Goal: Transaction & Acquisition: Download file/media

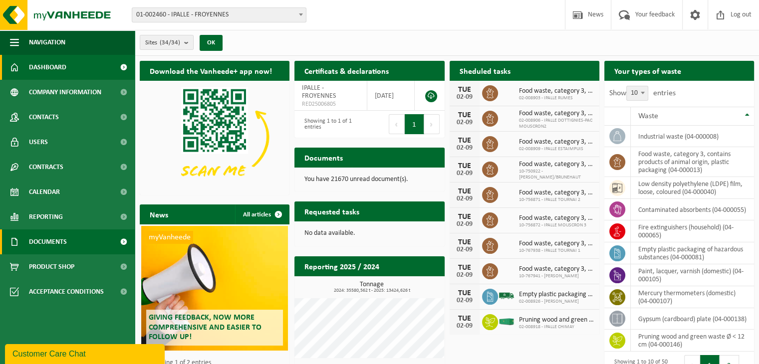
click at [56, 246] on span "Documents" at bounding box center [48, 241] width 38 height 25
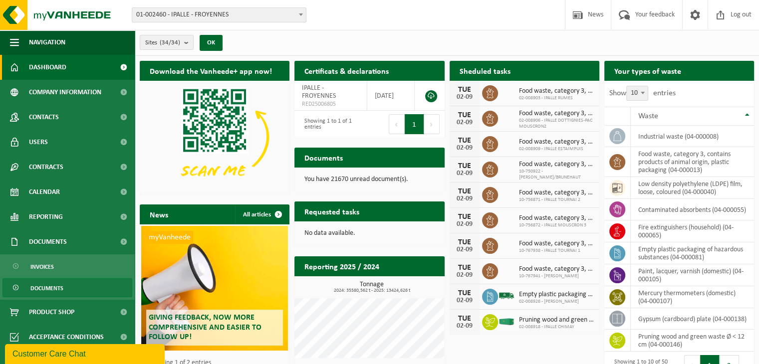
click at [47, 290] on span "Documents" at bounding box center [46, 288] width 33 height 19
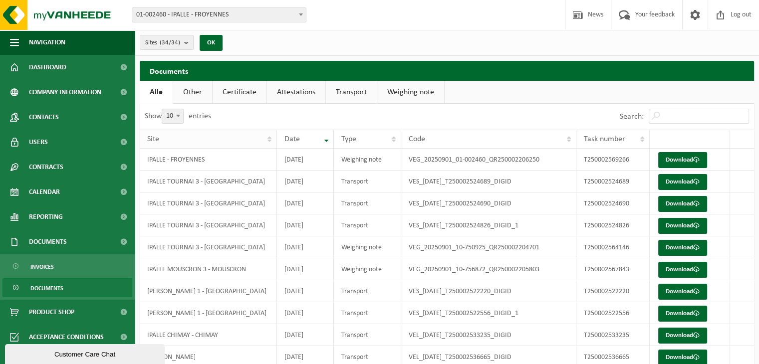
click at [271, 141] on th "Site" at bounding box center [208, 139] width 137 height 19
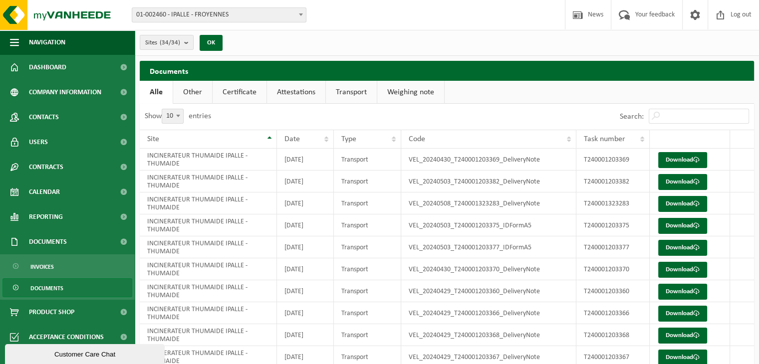
click at [176, 118] on span at bounding box center [178, 115] width 10 height 13
click at [176, 109] on select "10 25 50 100" at bounding box center [179, 109] width 30 height 0
select select "100"
click at [323, 138] on th "Date" at bounding box center [305, 139] width 57 height 19
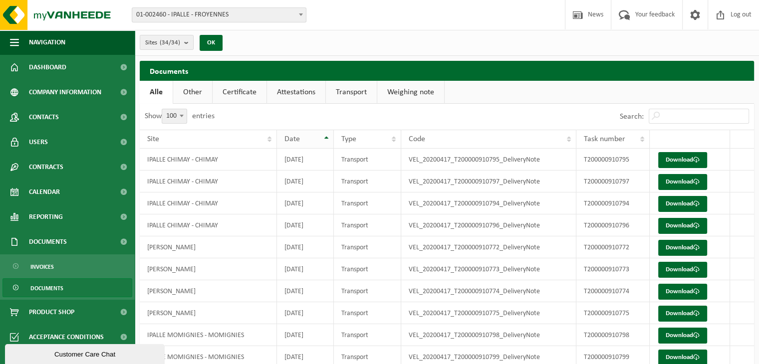
click at [327, 137] on th "Date" at bounding box center [305, 139] width 57 height 19
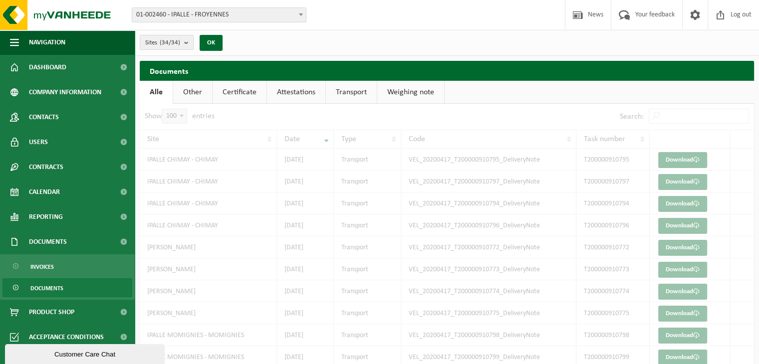
click at [345, 93] on link "Transport" at bounding box center [351, 92] width 51 height 23
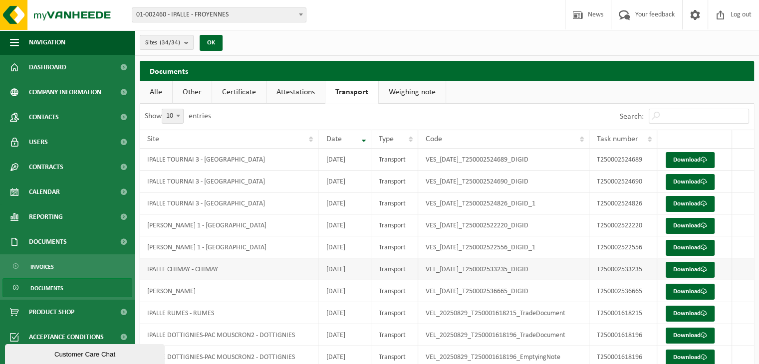
click at [261, 270] on td "IPALLE CHIMAY - CHIMAY" at bounding box center [229, 269] width 179 height 22
click at [694, 266] on link "Download" at bounding box center [689, 270] width 49 height 16
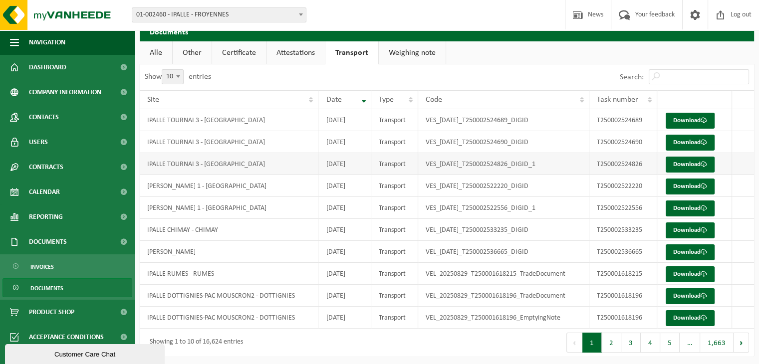
scroll to position [40, 0]
click at [341, 229] on td "[DATE]" at bounding box center [344, 229] width 53 height 22
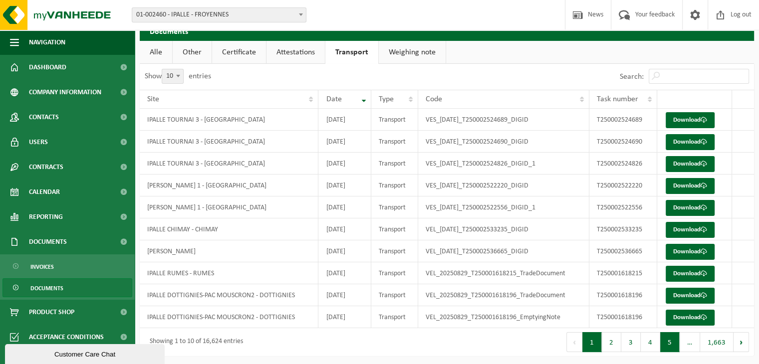
click at [675, 345] on button "5" at bounding box center [669, 342] width 19 height 20
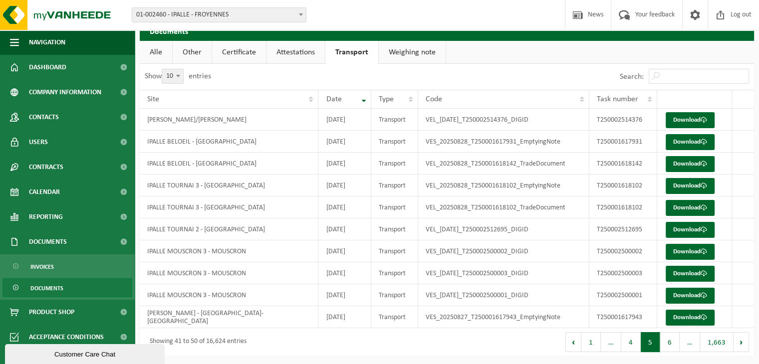
click at [675, 345] on button "6" at bounding box center [669, 342] width 19 height 20
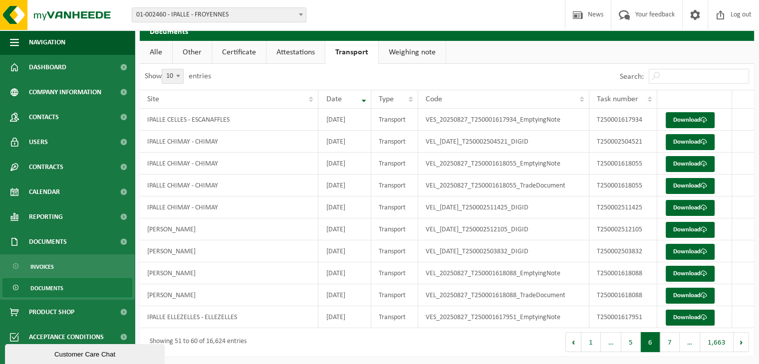
click at [675, 345] on button "7" at bounding box center [669, 342] width 19 height 20
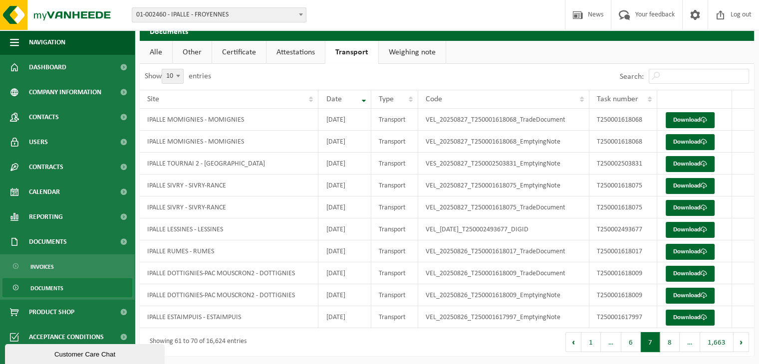
click at [675, 345] on button "8" at bounding box center [669, 342] width 19 height 20
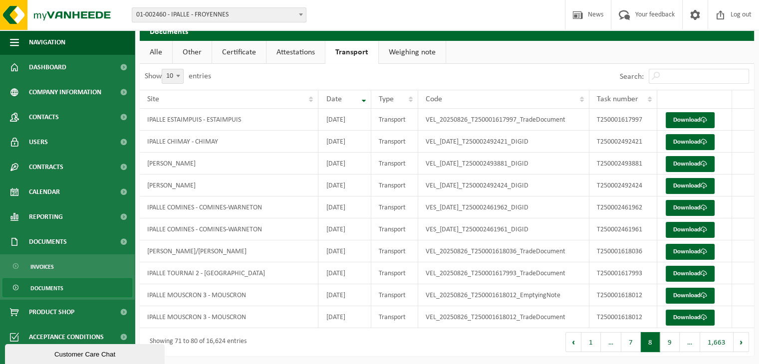
click at [675, 345] on button "9" at bounding box center [669, 342] width 19 height 20
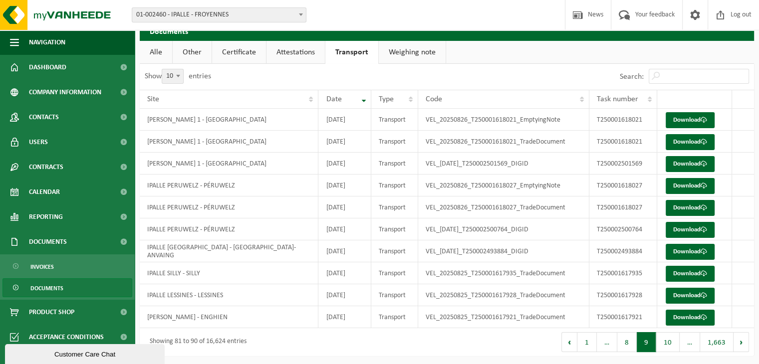
click at [675, 345] on button "10" at bounding box center [667, 342] width 23 height 20
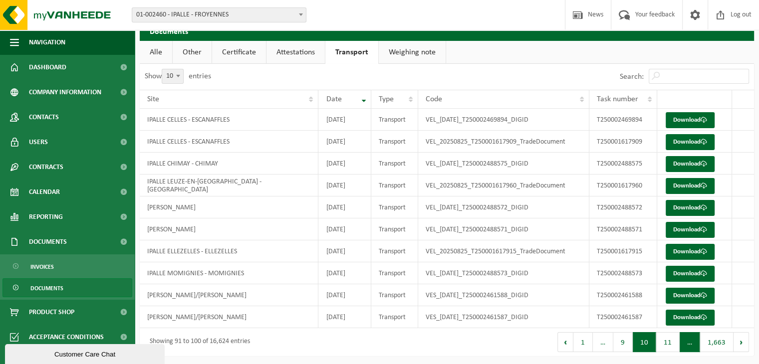
click at [689, 347] on span "…" at bounding box center [689, 342] width 20 height 20
click at [672, 344] on button "11" at bounding box center [667, 342] width 23 height 20
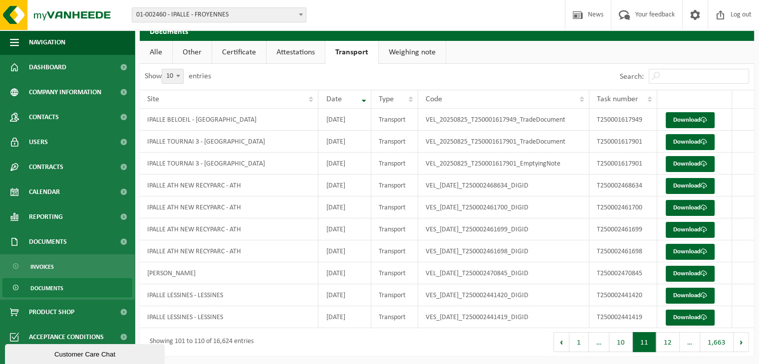
click at [672, 344] on button "12" at bounding box center [667, 342] width 23 height 20
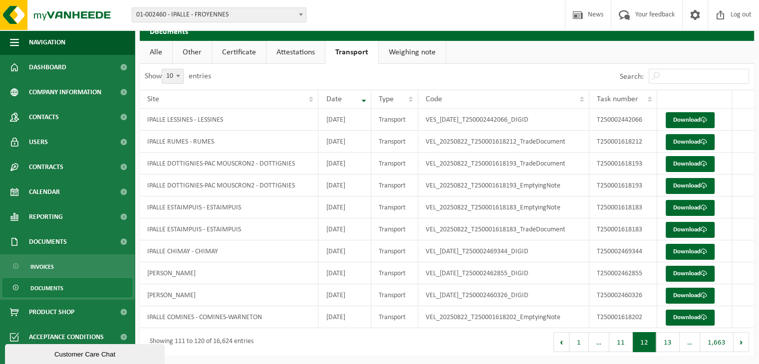
click at [672, 344] on button "13" at bounding box center [667, 342] width 23 height 20
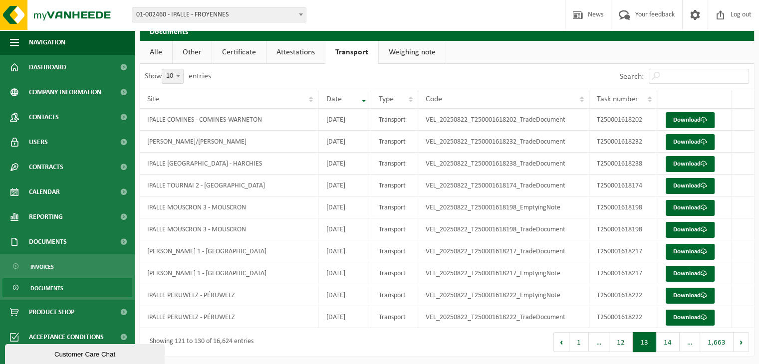
click at [672, 344] on button "14" at bounding box center [667, 342] width 23 height 20
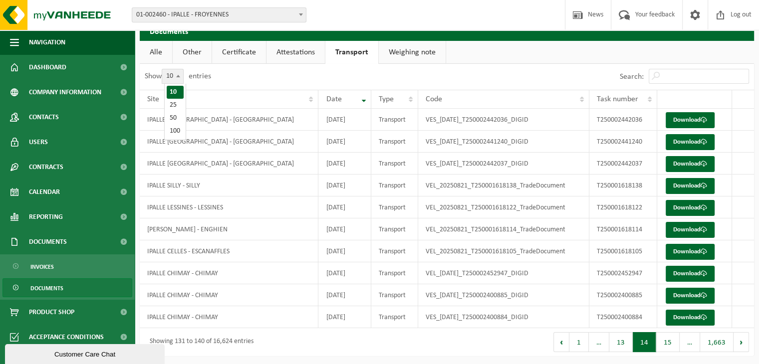
click at [179, 79] on span at bounding box center [178, 75] width 10 height 13
click at [179, 69] on select "10 25 50 100" at bounding box center [179, 69] width 30 height 0
select select "100"
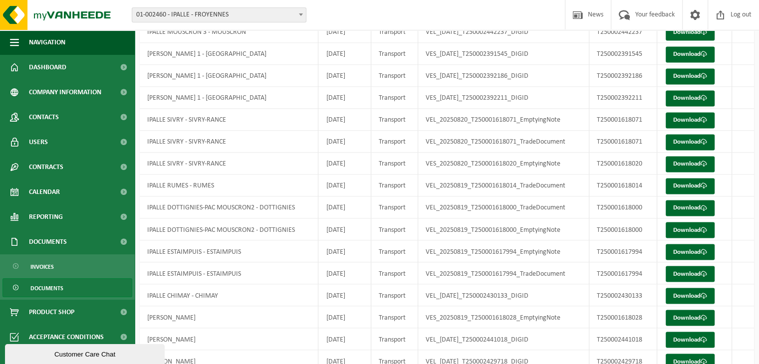
scroll to position [2006, 0]
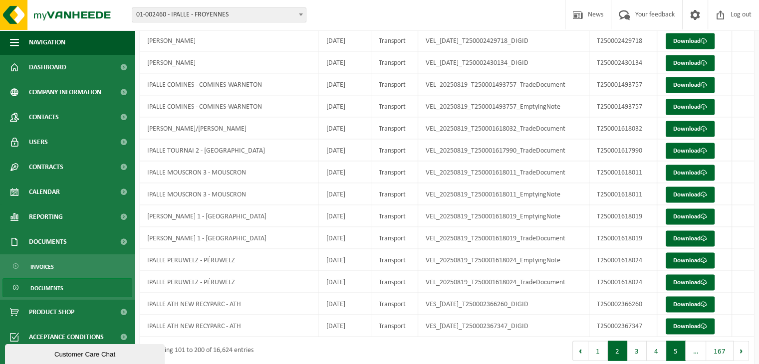
click at [680, 341] on button "5" at bounding box center [675, 351] width 19 height 20
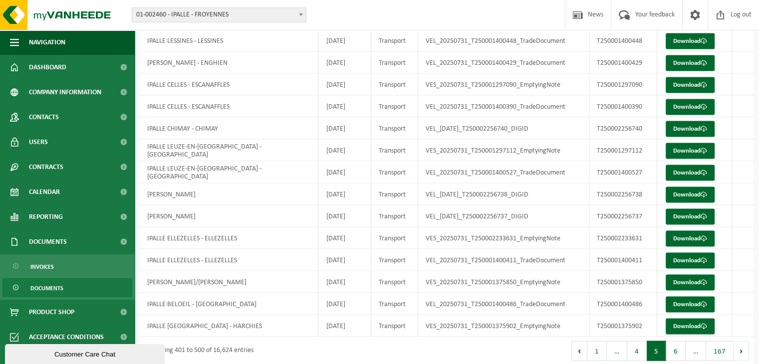
click at [682, 344] on button "6" at bounding box center [675, 351] width 19 height 20
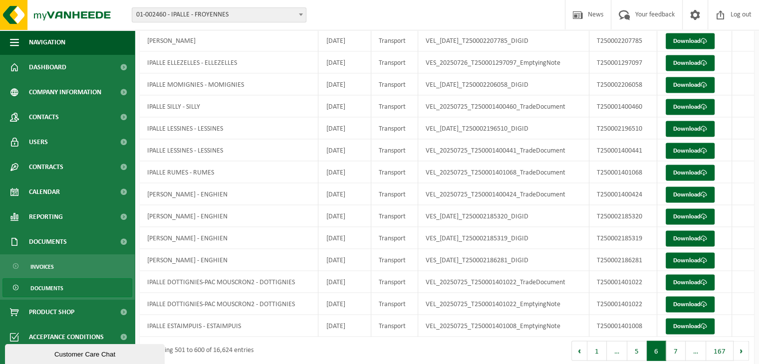
click at [678, 342] on button "7" at bounding box center [675, 351] width 19 height 20
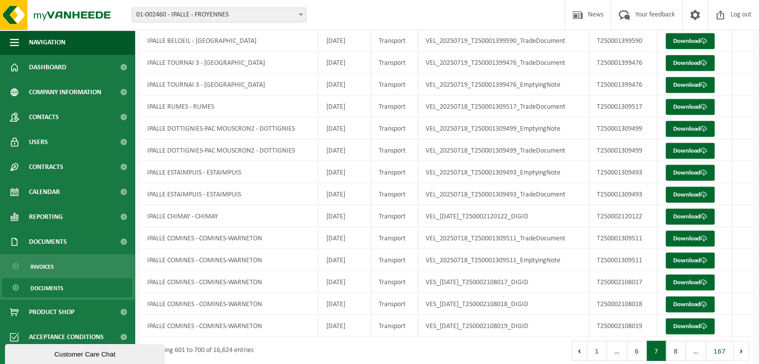
click at [678, 342] on button "8" at bounding box center [675, 351] width 19 height 20
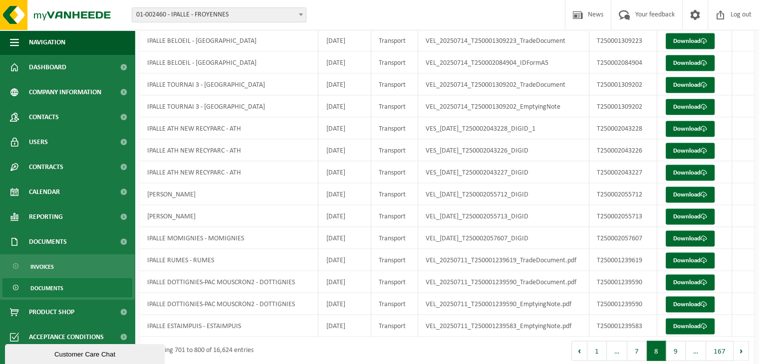
click at [678, 342] on button "9" at bounding box center [675, 351] width 19 height 20
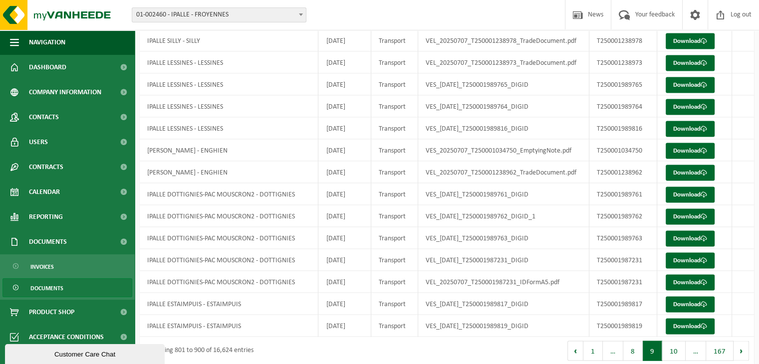
click at [678, 342] on button "10" at bounding box center [673, 351] width 23 height 20
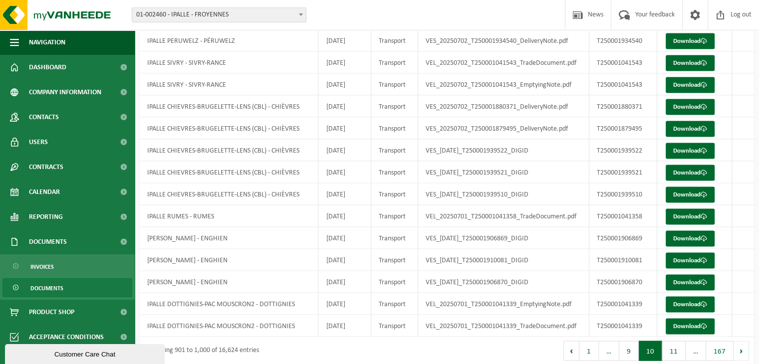
click at [678, 342] on button "11" at bounding box center [673, 351] width 23 height 20
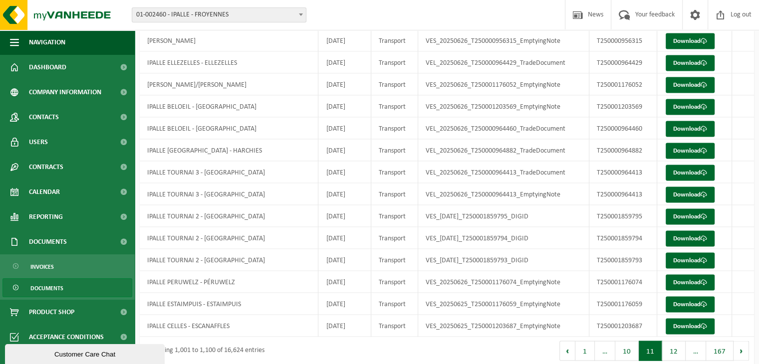
click at [678, 342] on button "12" at bounding box center [673, 351] width 23 height 20
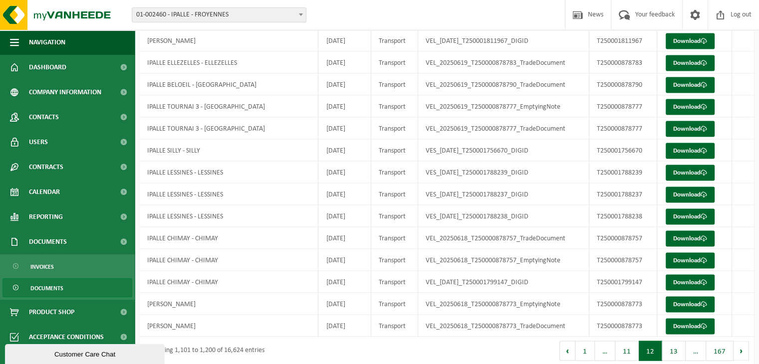
click at [678, 342] on button "13" at bounding box center [673, 351] width 23 height 20
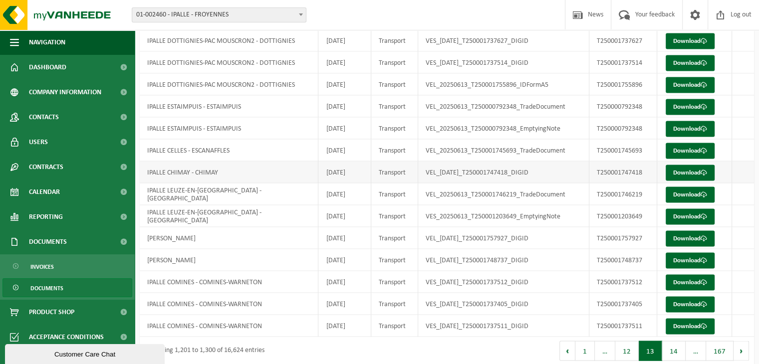
click at [179, 164] on td "IPALLE CHIMAY - CHIMAY" at bounding box center [229, 173] width 179 height 22
click at [683, 165] on link "Download" at bounding box center [689, 173] width 49 height 16
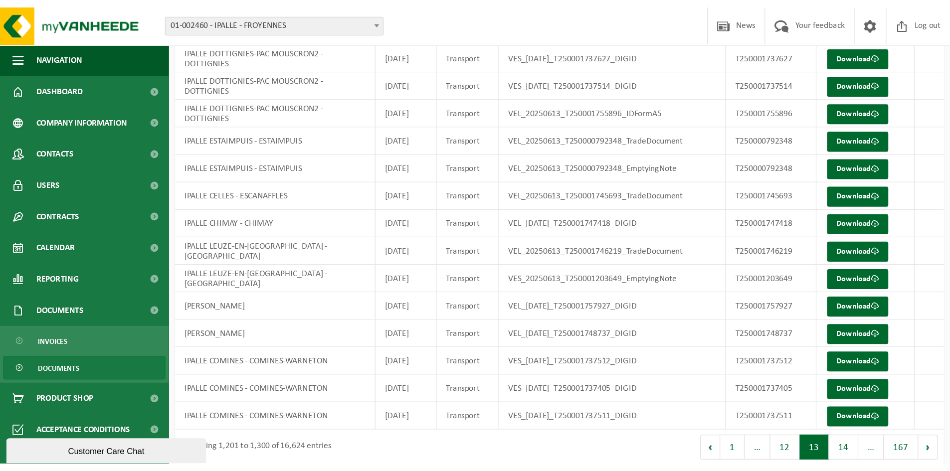
scroll to position [1909, 0]
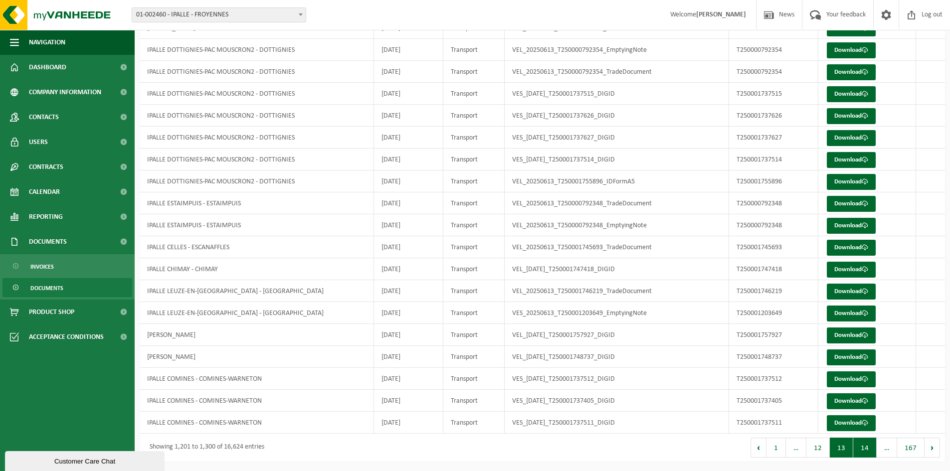
click at [766, 364] on button "14" at bounding box center [864, 448] width 23 height 20
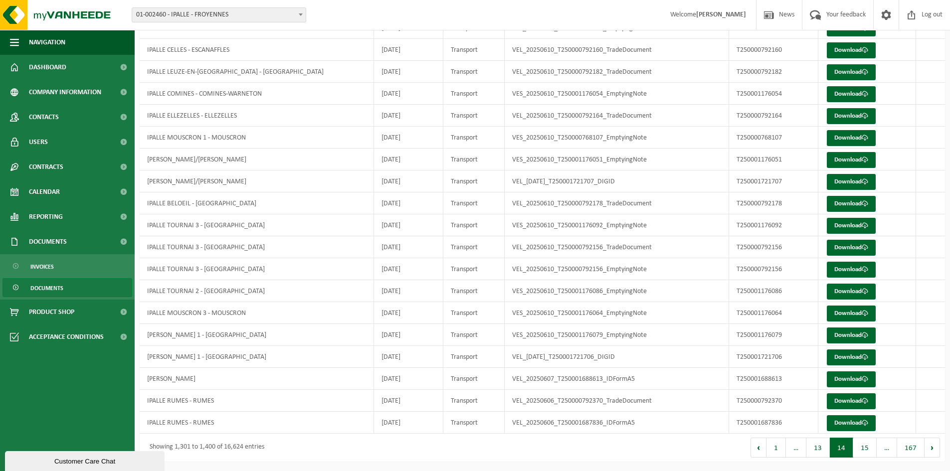
click at [766, 364] on button "15" at bounding box center [864, 448] width 23 height 20
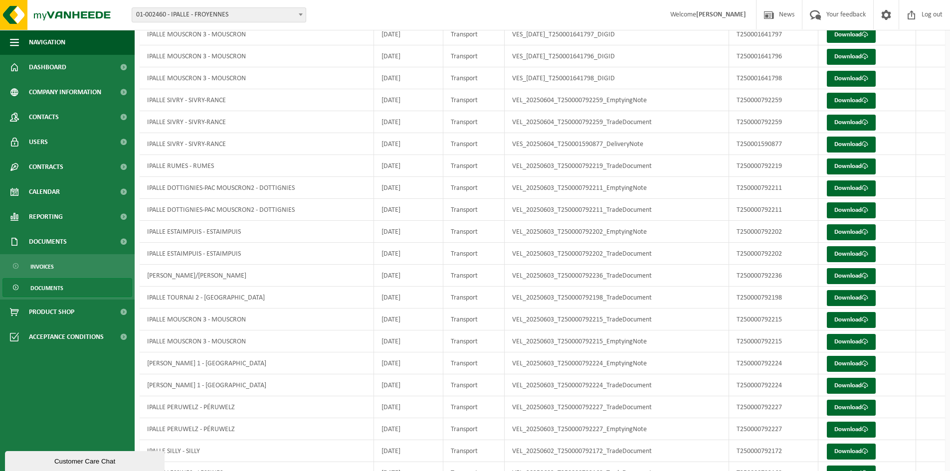
scroll to position [1261, 0]
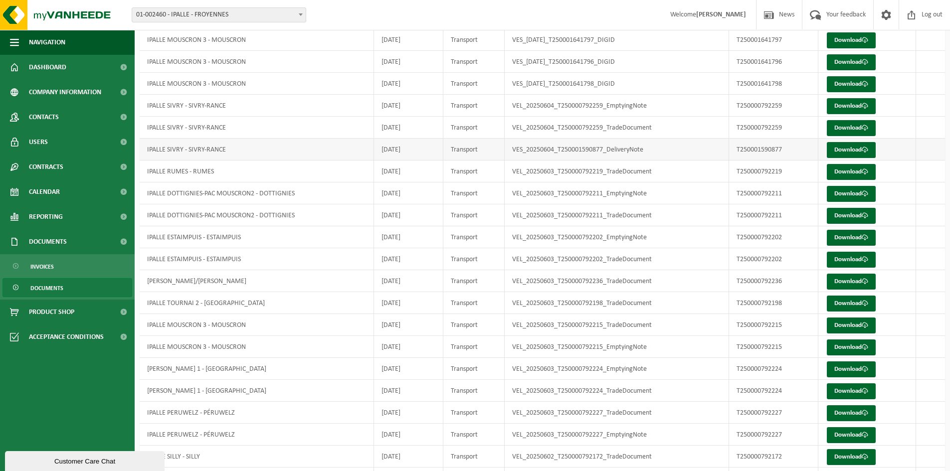
click at [335, 148] on td "IPALLE SIVRY - SIVRY-RANCE" at bounding box center [257, 150] width 234 height 22
click at [766, 150] on link "Download" at bounding box center [851, 150] width 49 height 16
click at [766, 131] on link "Download" at bounding box center [851, 128] width 49 height 16
click at [766, 106] on link "Download" at bounding box center [851, 106] width 49 height 16
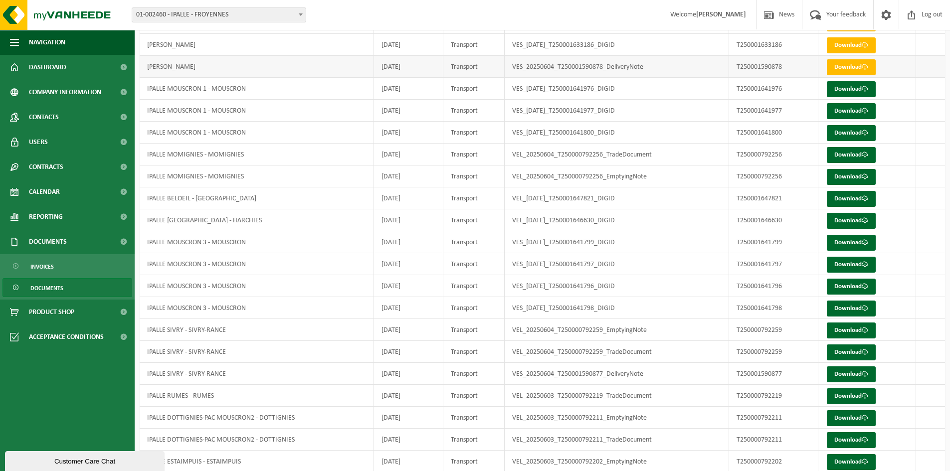
scroll to position [1061, 0]
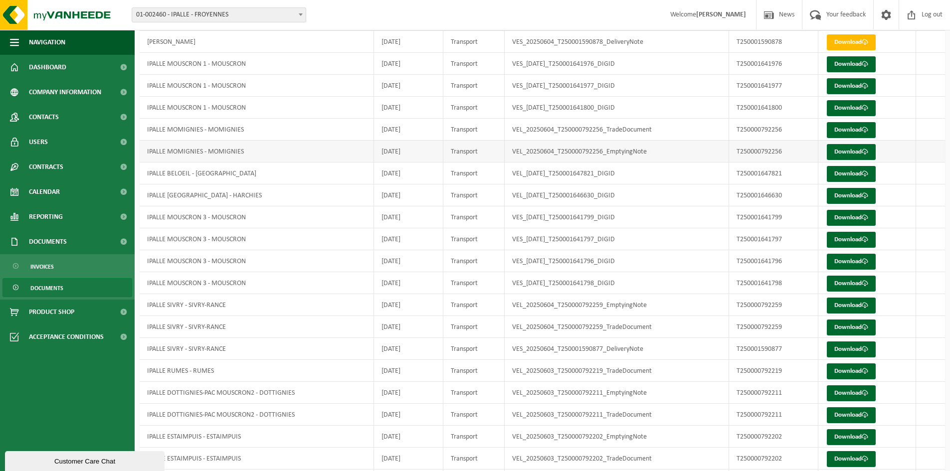
click at [332, 144] on td "IPALLE MOMIGNIES - MOMIGNIES" at bounding box center [257, 152] width 234 height 22
click at [320, 132] on td "IPALLE MOMIGNIES - MOMIGNIES" at bounding box center [257, 130] width 234 height 22
click at [766, 146] on link "Download" at bounding box center [851, 152] width 49 height 16
click at [766, 129] on link "Download" at bounding box center [851, 130] width 49 height 16
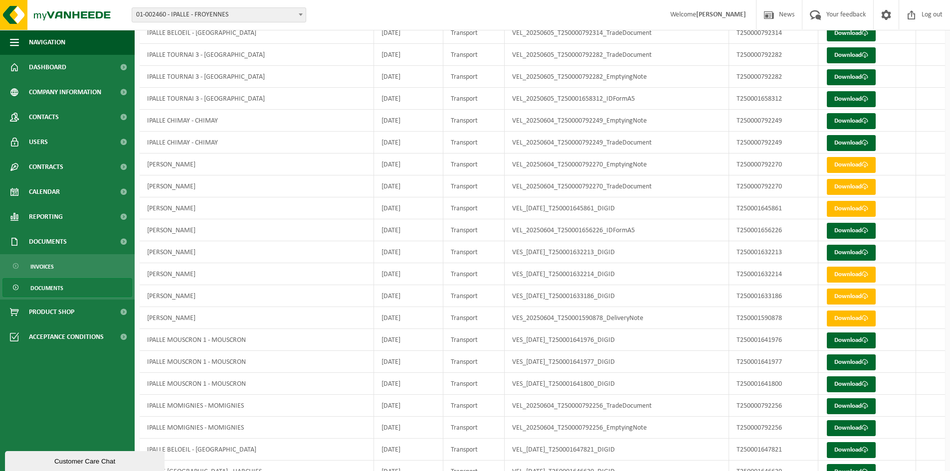
scroll to position [762, 0]
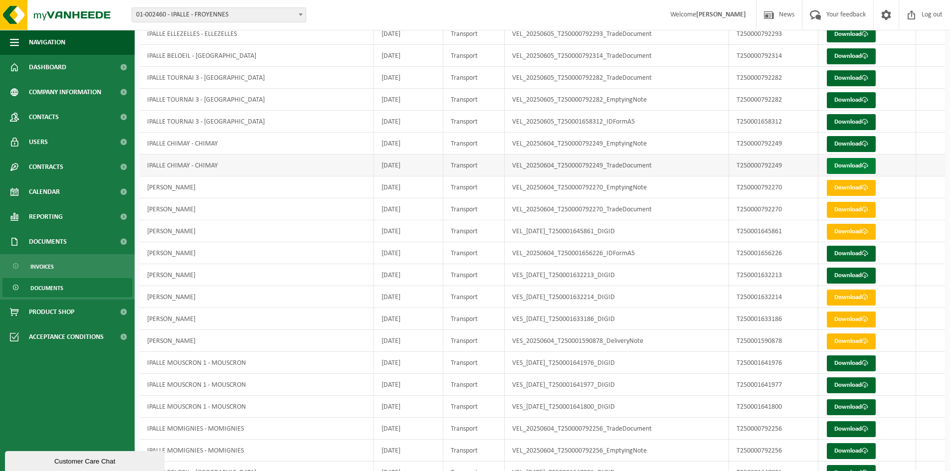
click at [766, 169] on link "Download" at bounding box center [851, 166] width 49 height 16
click at [766, 140] on link "Download" at bounding box center [851, 144] width 49 height 16
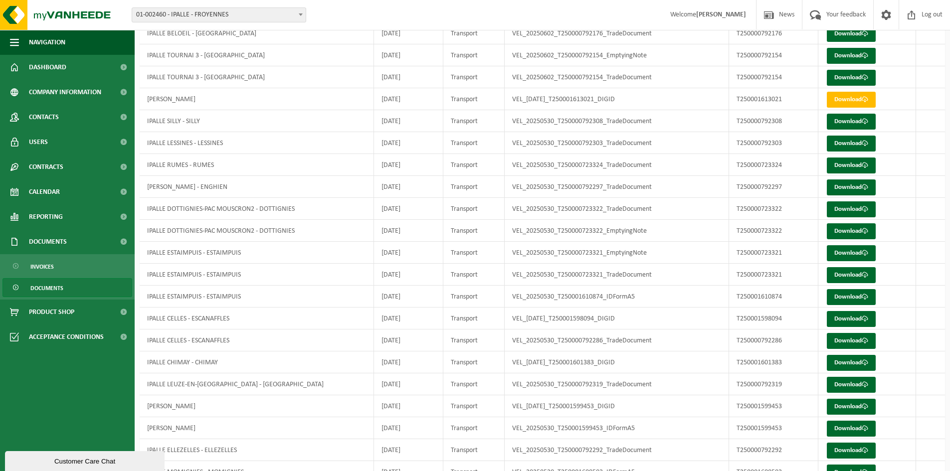
scroll to position [1909, 0]
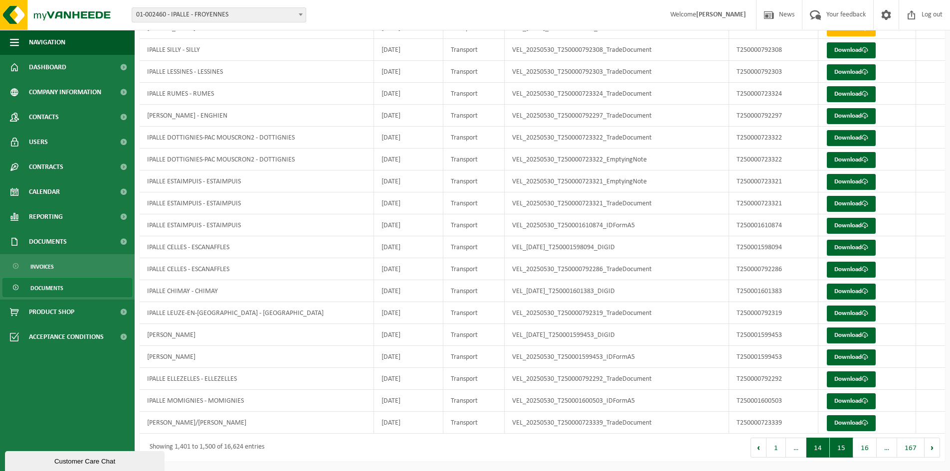
click at [766, 364] on button "14" at bounding box center [817, 448] width 23 height 20
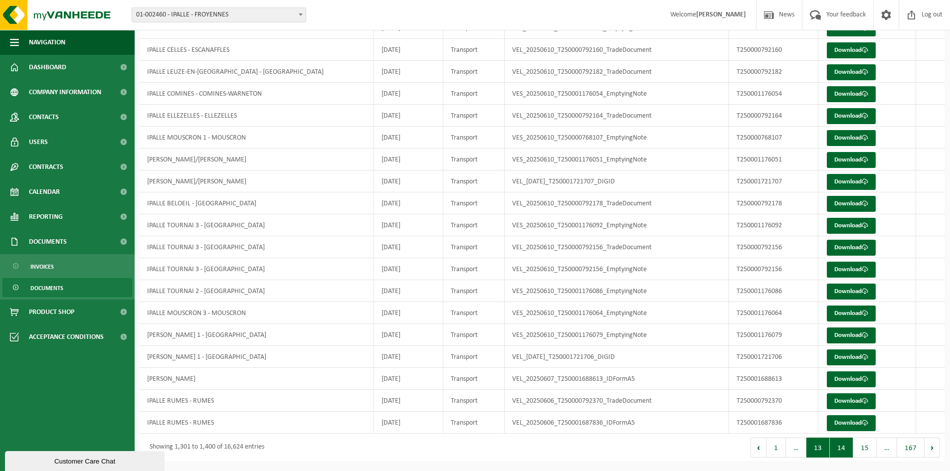
click at [766, 364] on button "13" at bounding box center [817, 448] width 23 height 20
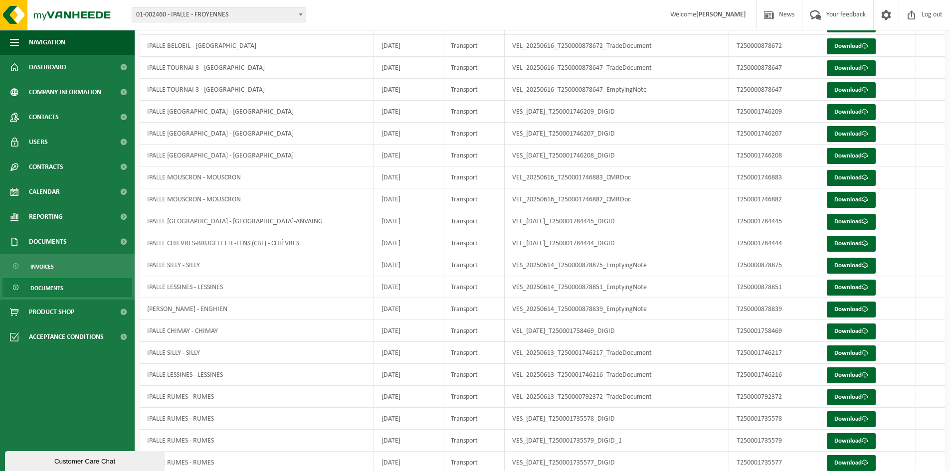
scroll to position [1510, 0]
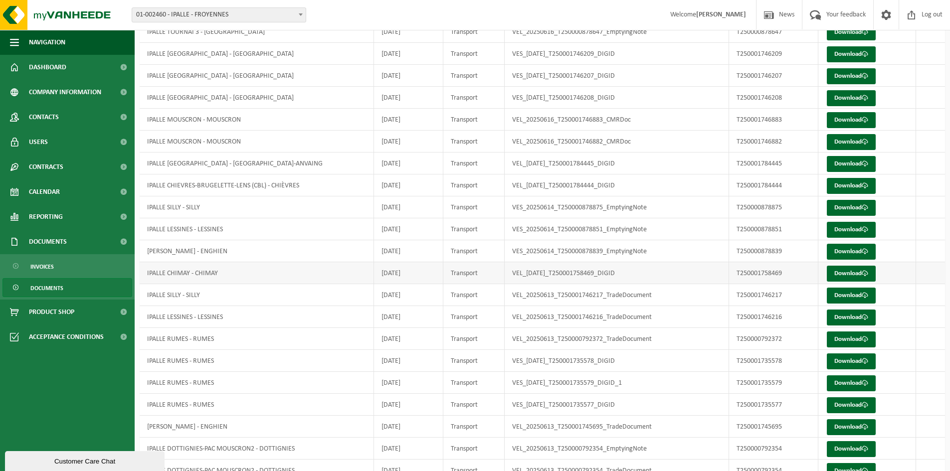
click at [278, 273] on td "IPALLE CHIMAY - CHIMAY" at bounding box center [257, 273] width 234 height 22
click at [766, 275] on link "Download" at bounding box center [851, 274] width 49 height 16
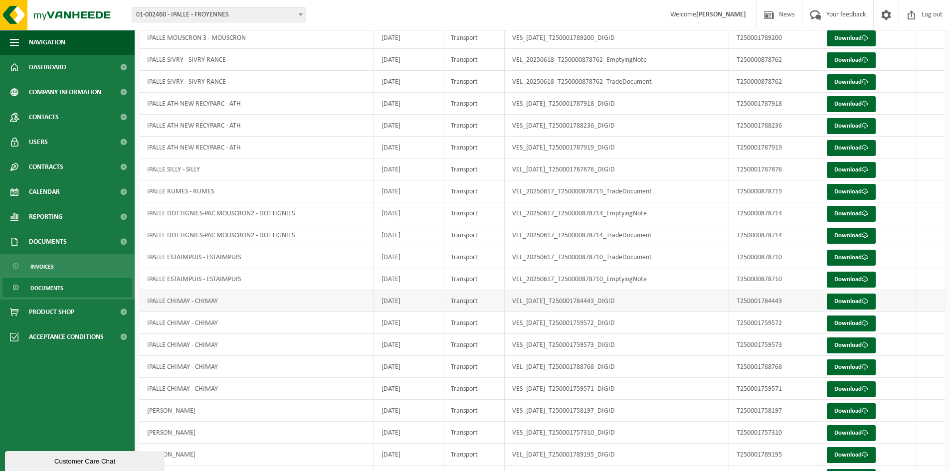
scroll to position [14, 0]
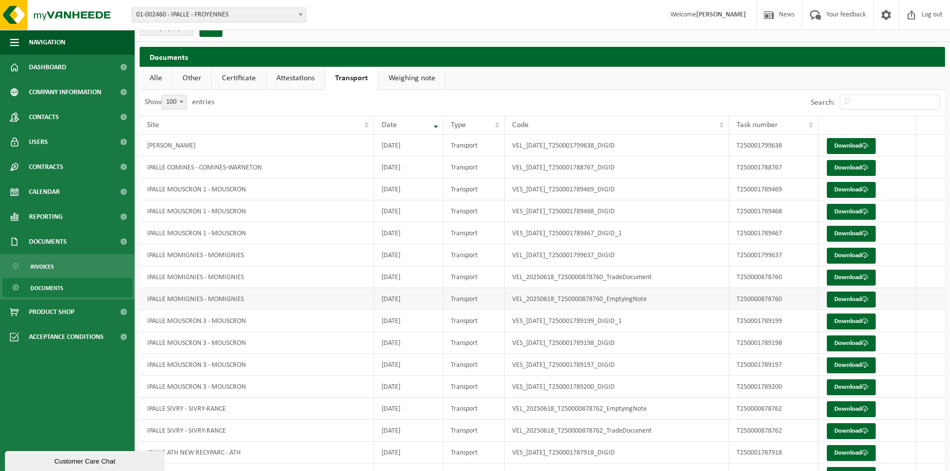
click at [317, 297] on td "IPALLE MOMIGNIES - MOMIGNIES" at bounding box center [257, 299] width 234 height 22
click at [766, 300] on link "Download" at bounding box center [851, 300] width 49 height 16
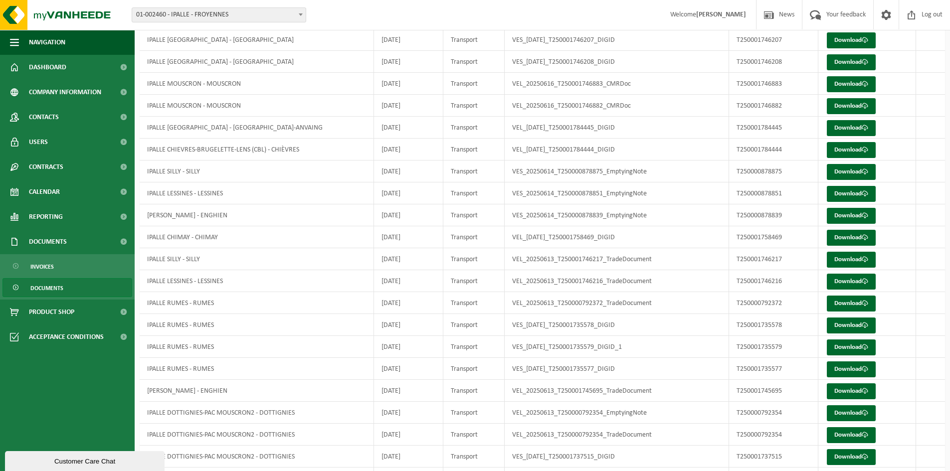
scroll to position [1909, 0]
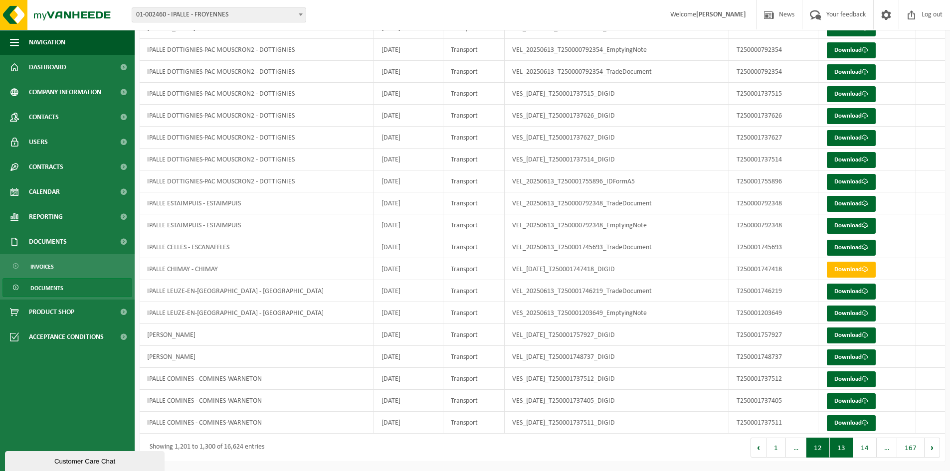
click at [766, 364] on button "12" at bounding box center [817, 448] width 23 height 20
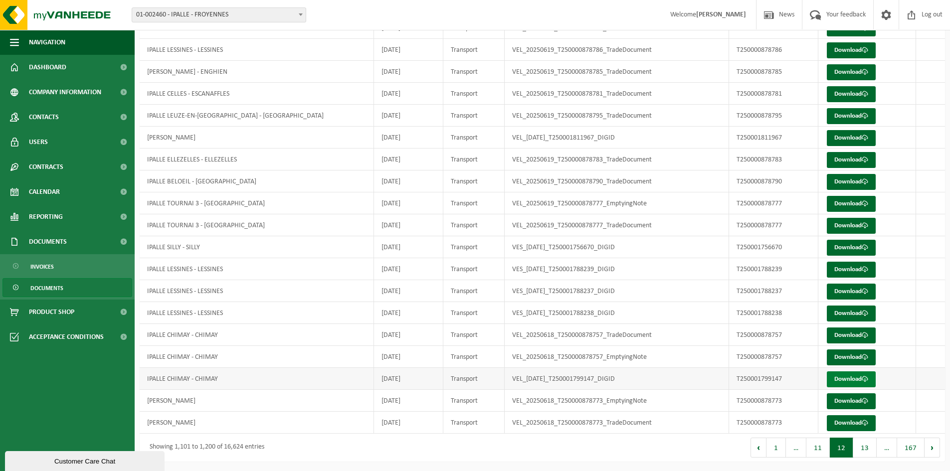
click at [766, 364] on link "Download" at bounding box center [851, 380] width 49 height 16
click at [766, 355] on link "Download" at bounding box center [851, 358] width 49 height 16
click at [766, 336] on link "Download" at bounding box center [851, 336] width 49 height 16
click at [766, 364] on button "13" at bounding box center [864, 448] width 23 height 20
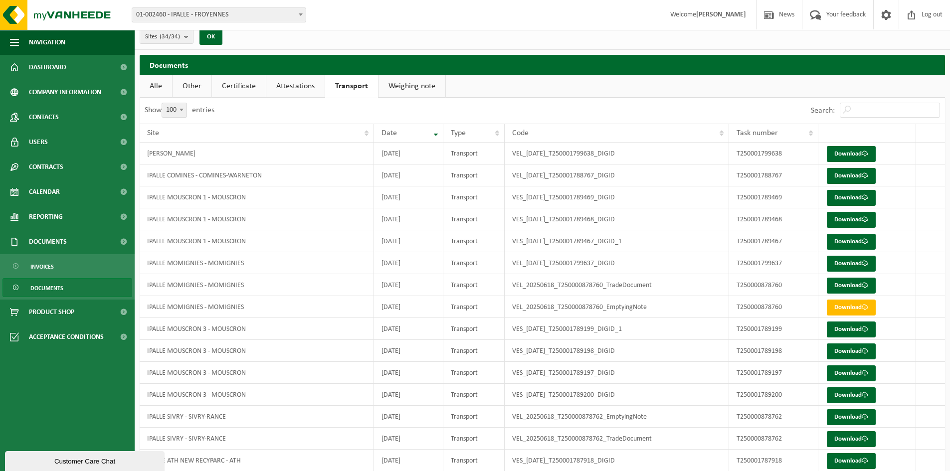
scroll to position [0, 0]
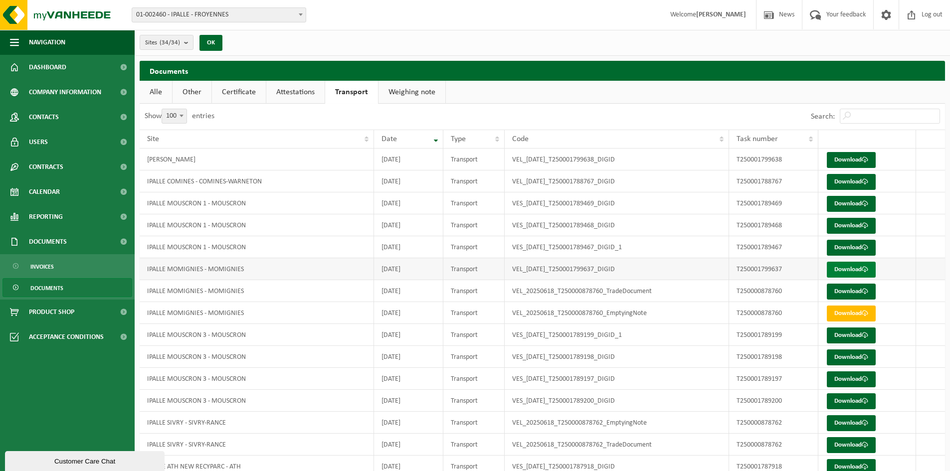
click at [766, 270] on link "Download" at bounding box center [851, 270] width 49 height 16
click at [766, 291] on link "Download" at bounding box center [851, 292] width 49 height 16
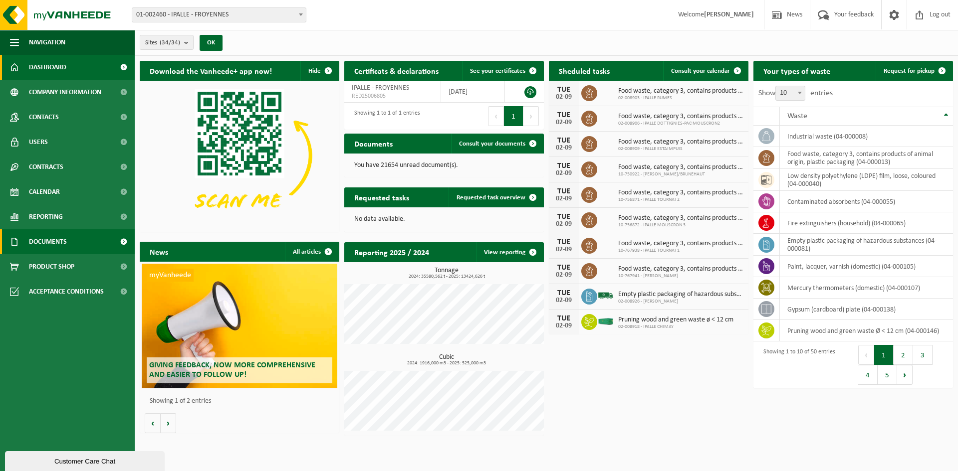
click at [56, 241] on span "Documents" at bounding box center [48, 241] width 38 height 25
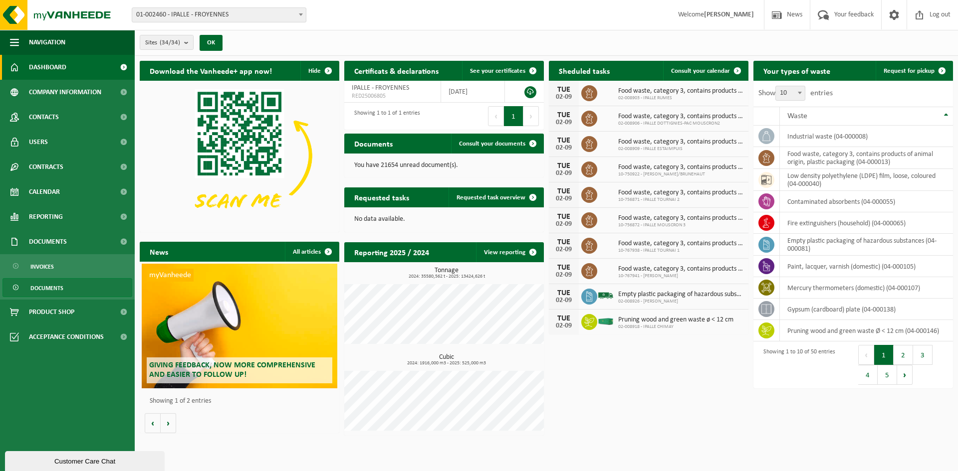
click at [52, 288] on span "Documents" at bounding box center [46, 288] width 33 height 19
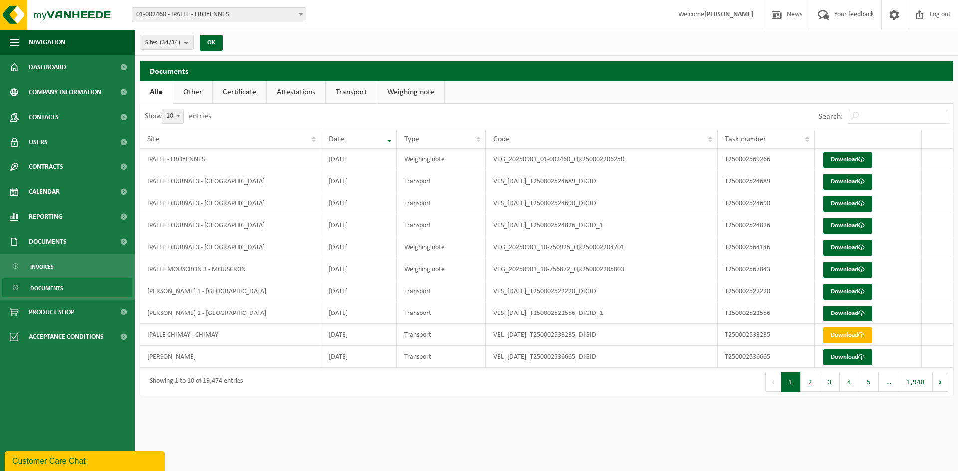
click at [180, 114] on span at bounding box center [178, 115] width 10 height 13
click at [180, 109] on select "10 25 50 100" at bounding box center [179, 109] width 30 height 0
select select "100"
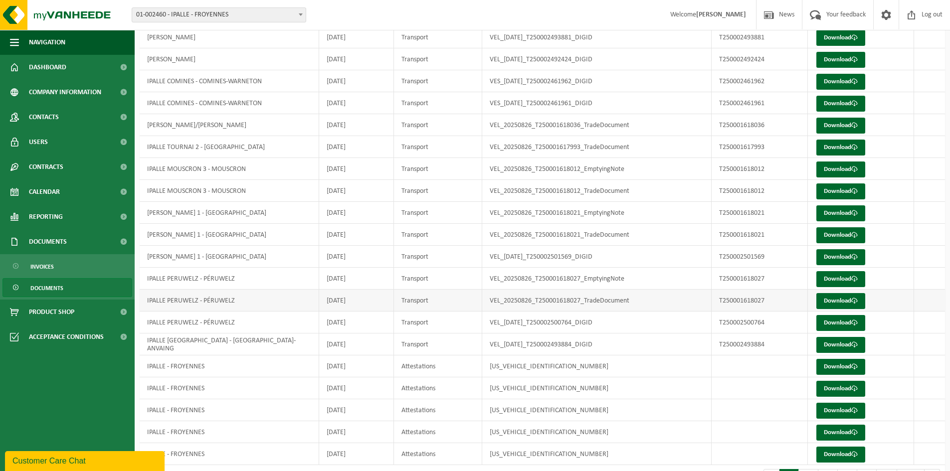
scroll to position [1895, 0]
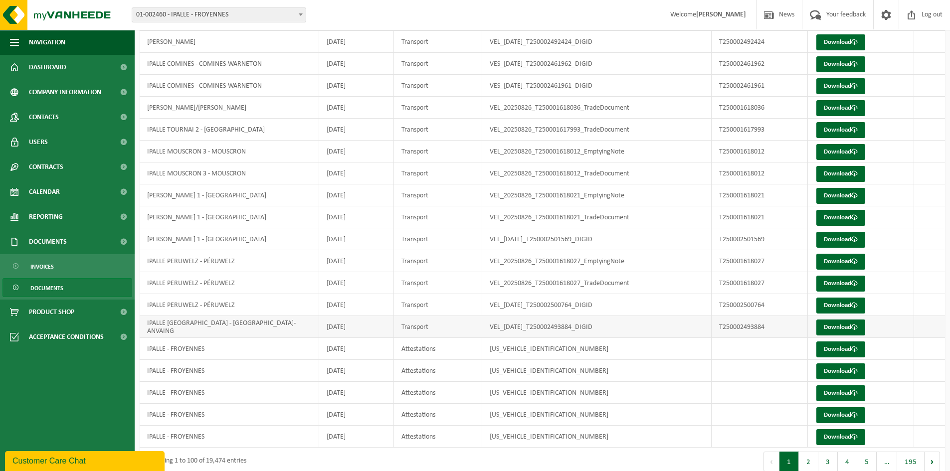
click at [335, 324] on td "[DATE]" at bounding box center [356, 327] width 75 height 22
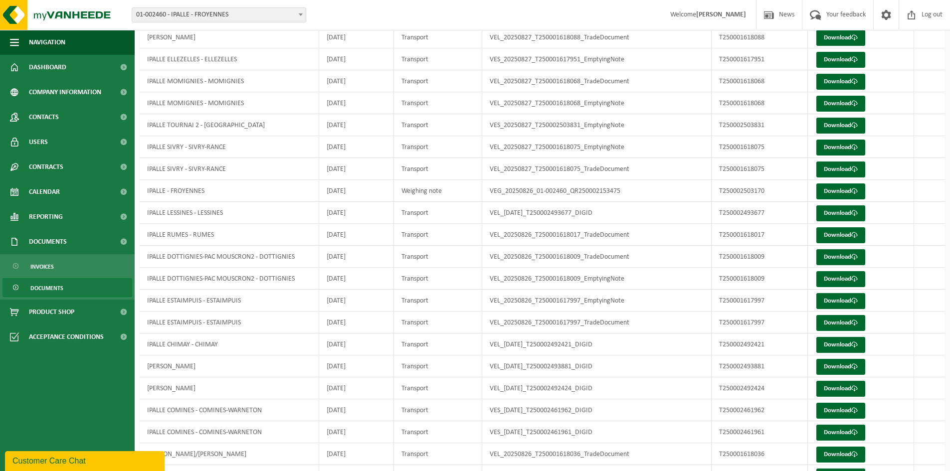
scroll to position [1546, 0]
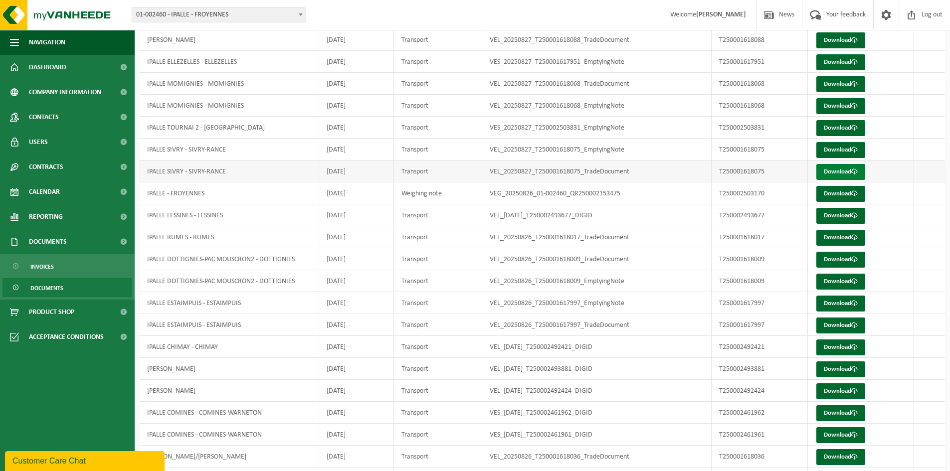
click at [848, 172] on link "Download" at bounding box center [840, 172] width 49 height 16
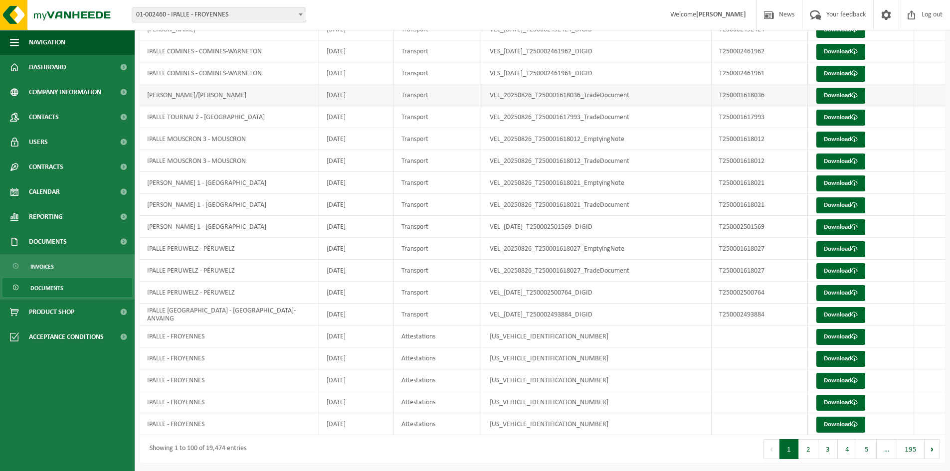
scroll to position [1909, 0]
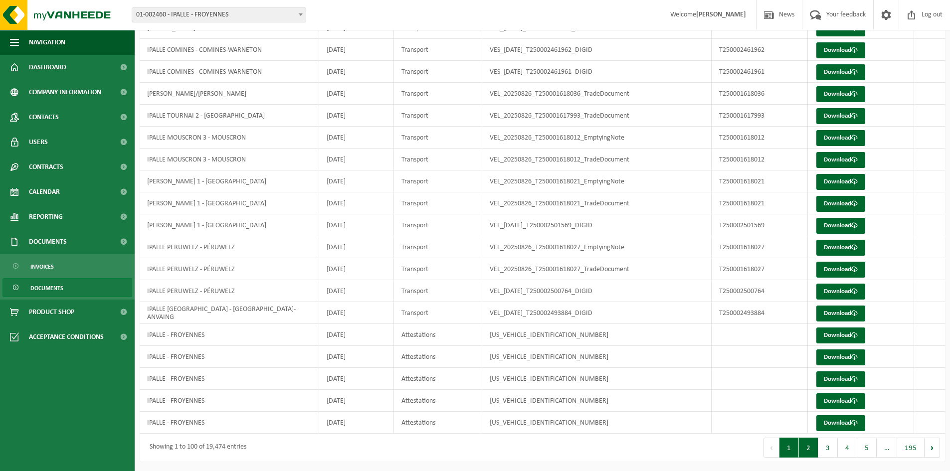
click at [806, 446] on button "2" at bounding box center [808, 448] width 19 height 20
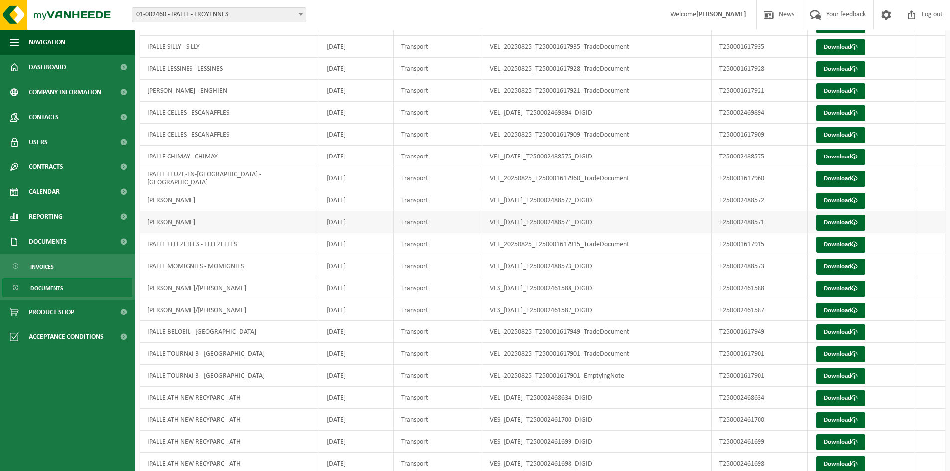
scroll to position [1396, 0]
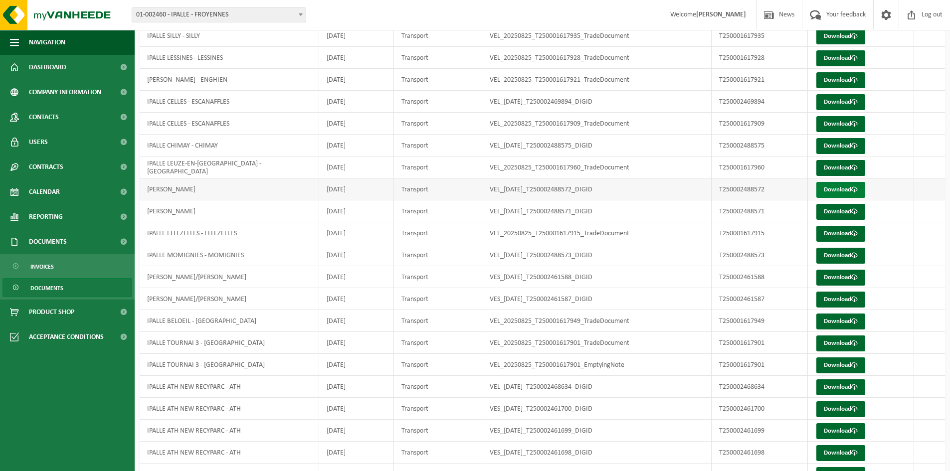
click at [841, 189] on link "Download" at bounding box center [840, 190] width 49 height 16
click at [836, 212] on link "Download" at bounding box center [840, 212] width 49 height 16
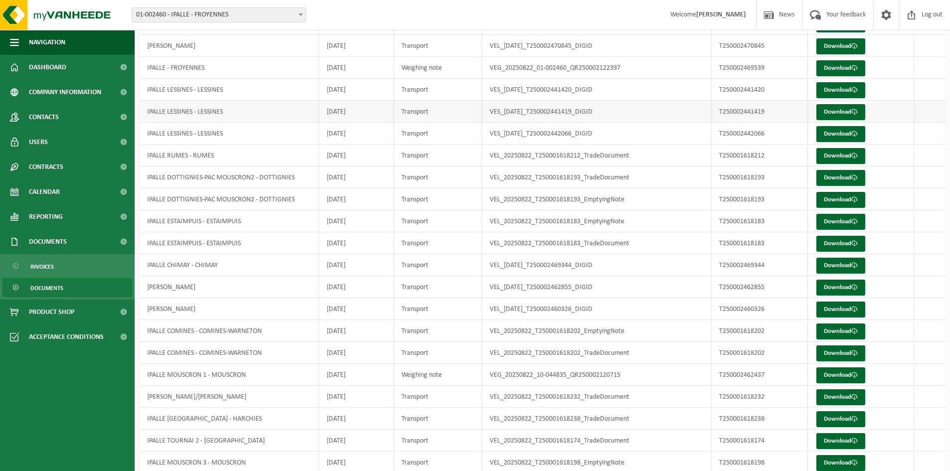
scroll to position [1809, 0]
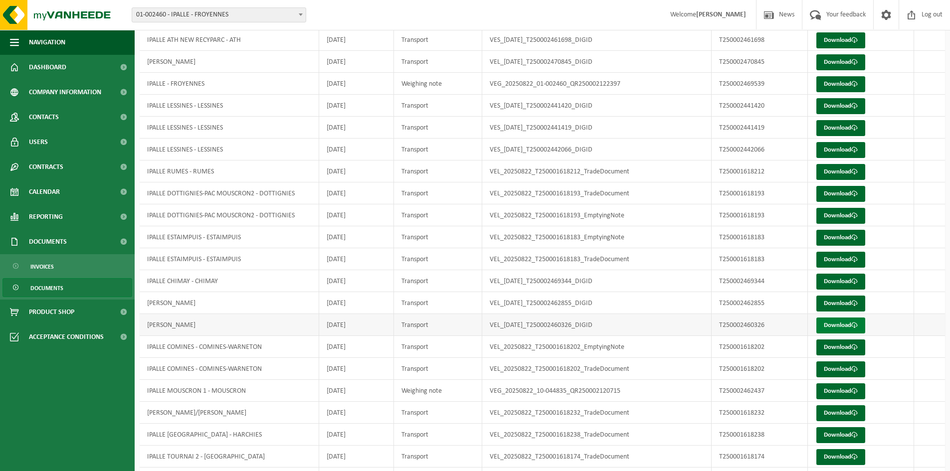
click at [833, 323] on link "Download" at bounding box center [840, 326] width 49 height 16
click at [837, 307] on link "Download" at bounding box center [840, 304] width 49 height 16
click at [276, 282] on td "IPALLE CHIMAY - CHIMAY" at bounding box center [230, 281] width 180 height 22
click at [846, 280] on link "Download" at bounding box center [840, 282] width 49 height 16
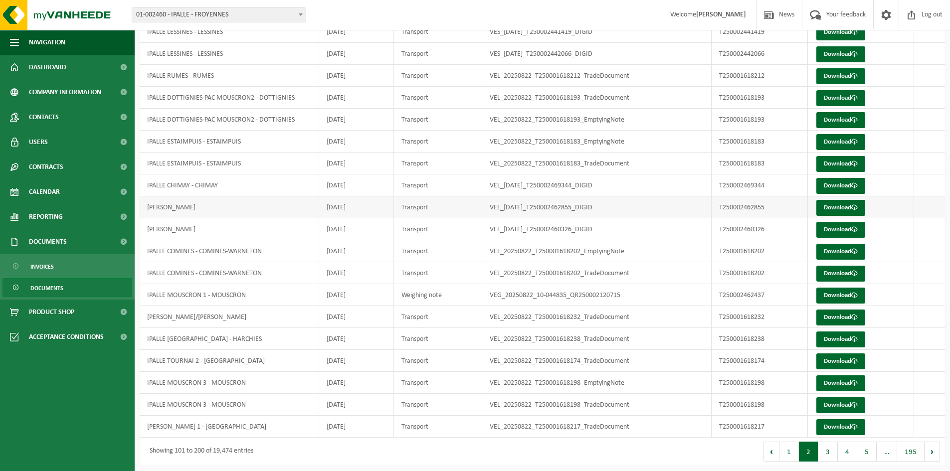
scroll to position [1909, 0]
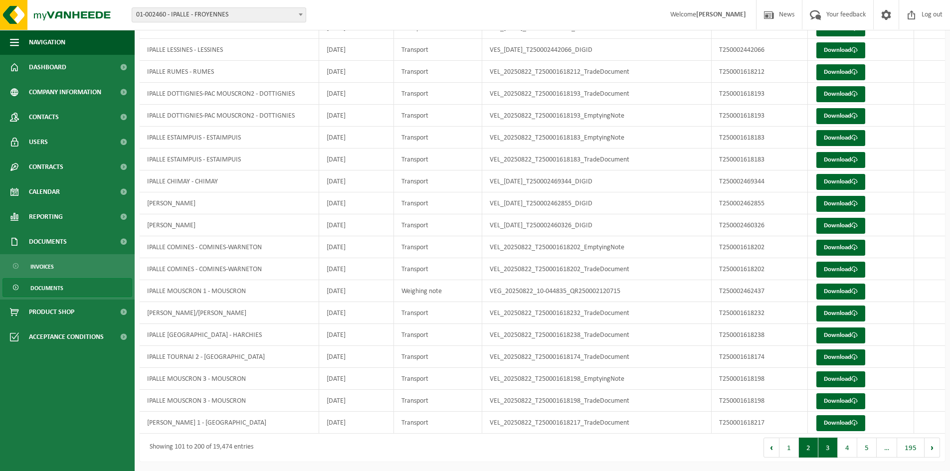
click at [827, 452] on button "3" at bounding box center [827, 448] width 19 height 20
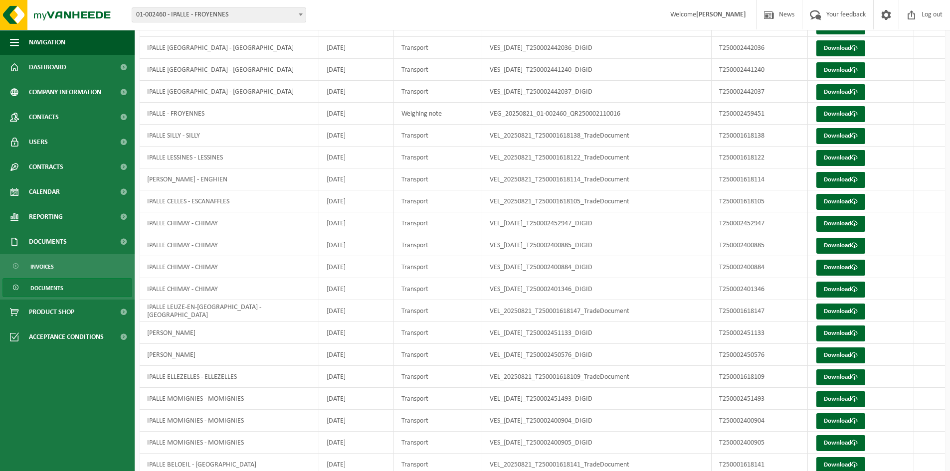
scroll to position [199, 0]
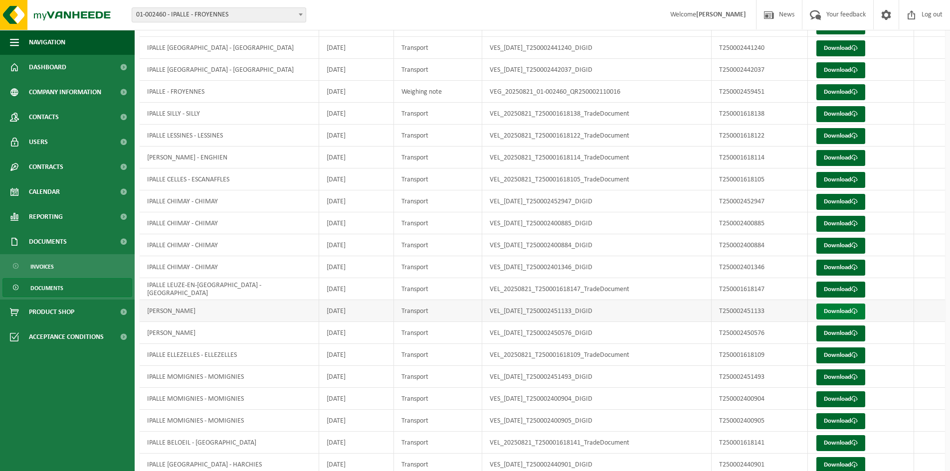
click at [837, 315] on link "Download" at bounding box center [840, 312] width 49 height 16
click at [841, 335] on link "Download" at bounding box center [840, 334] width 49 height 16
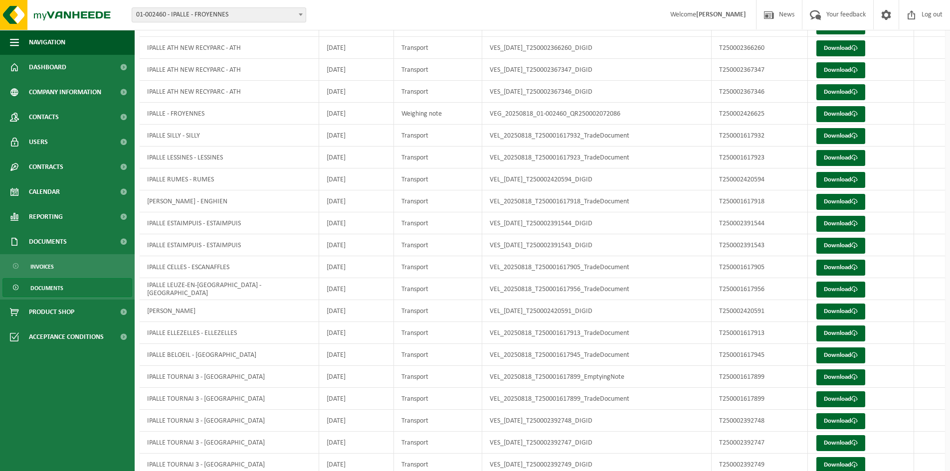
scroll to position [1909, 0]
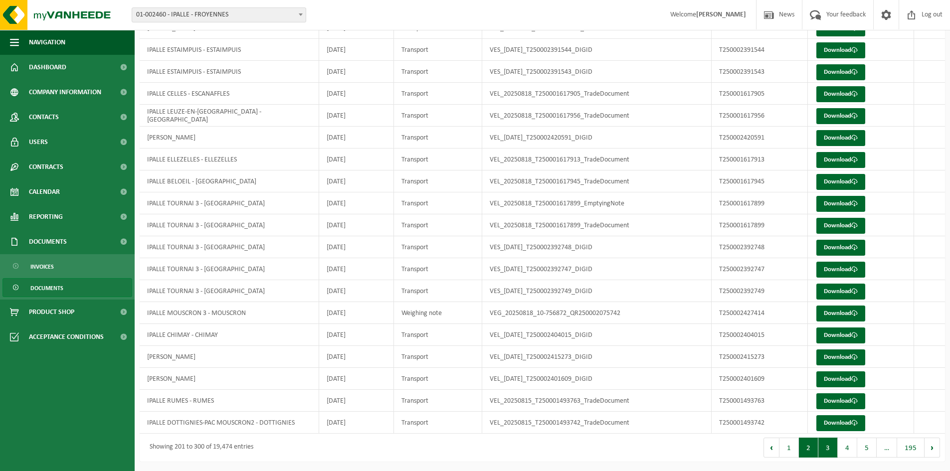
click at [807, 444] on button "2" at bounding box center [808, 448] width 19 height 20
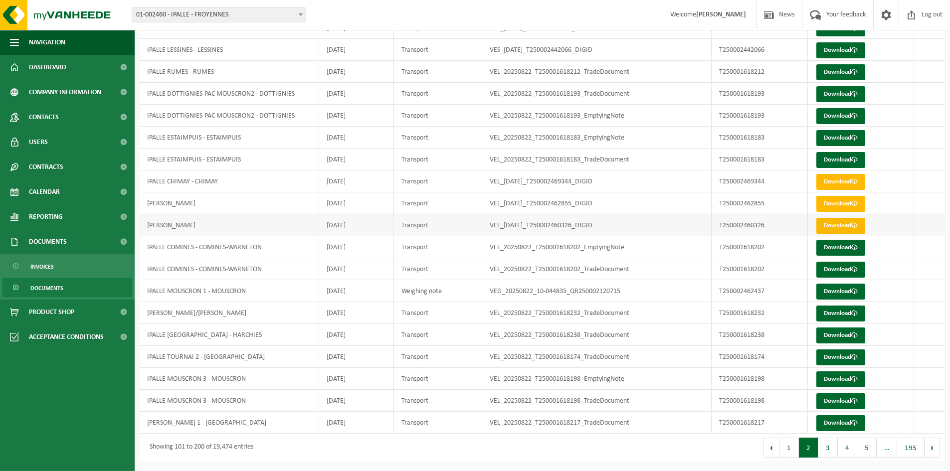
click at [858, 225] on span at bounding box center [854, 225] width 6 height 6
click at [846, 204] on link "Download" at bounding box center [840, 204] width 49 height 16
click at [837, 221] on link "Download" at bounding box center [840, 226] width 49 height 16
click at [845, 203] on link "Download" at bounding box center [840, 204] width 49 height 16
click at [847, 226] on link "Download" at bounding box center [840, 226] width 49 height 16
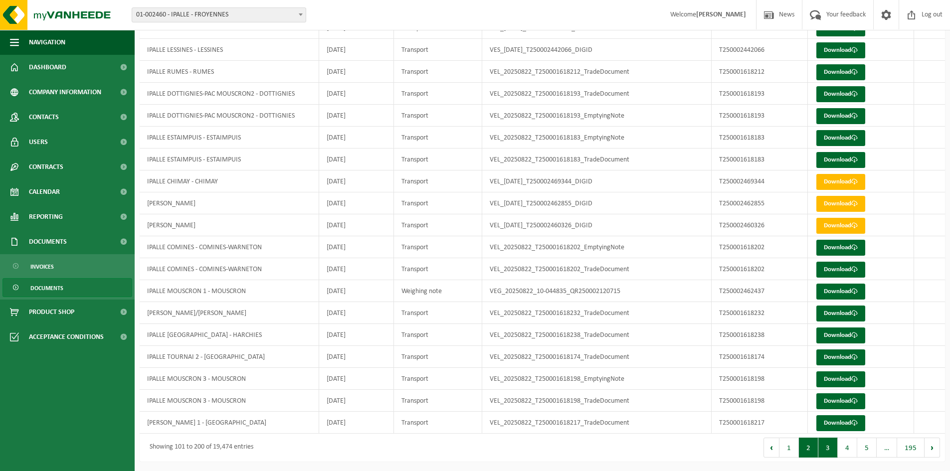
click at [820, 442] on button "3" at bounding box center [827, 448] width 19 height 20
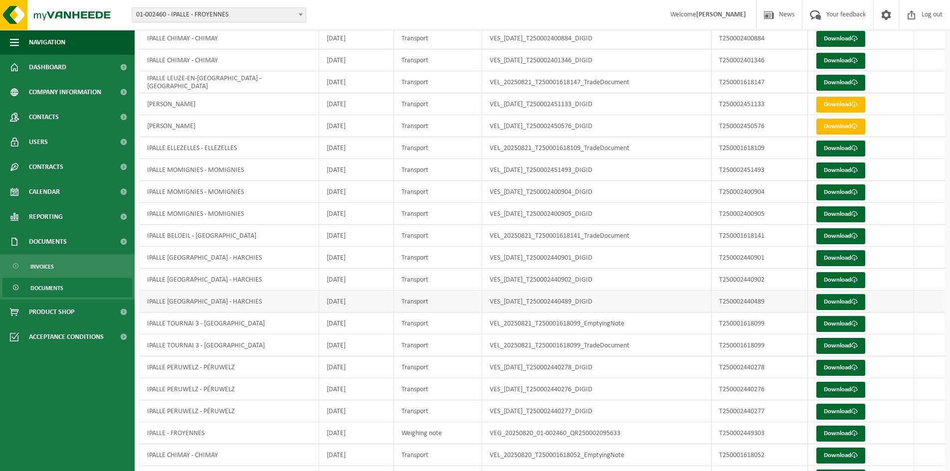
scroll to position [363, 0]
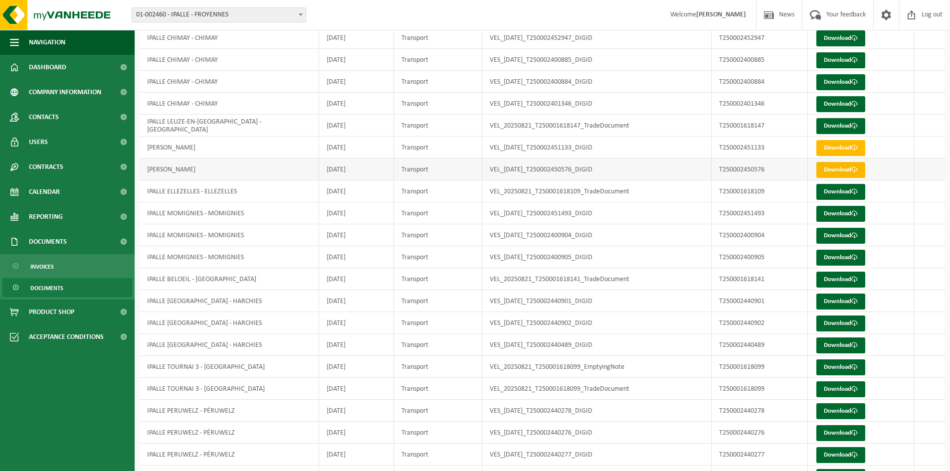
click at [827, 166] on link "Download" at bounding box center [840, 170] width 49 height 16
click at [839, 151] on link "Download" at bounding box center [840, 148] width 49 height 16
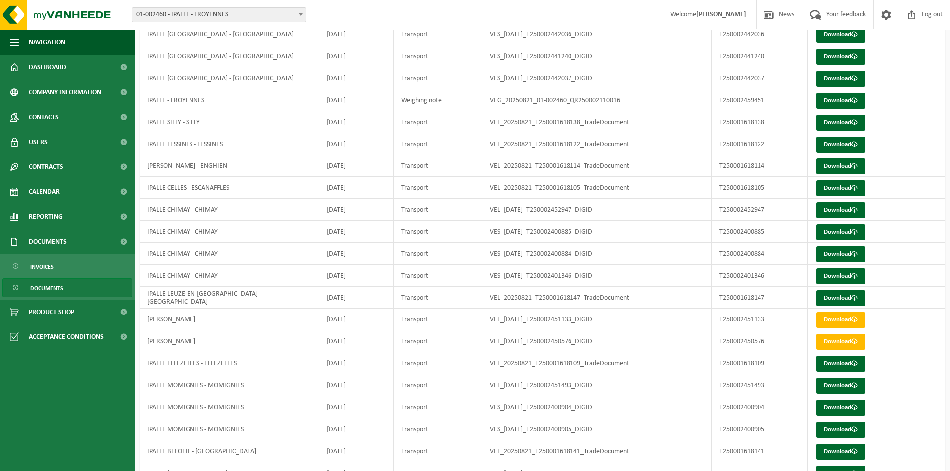
scroll to position [213, 0]
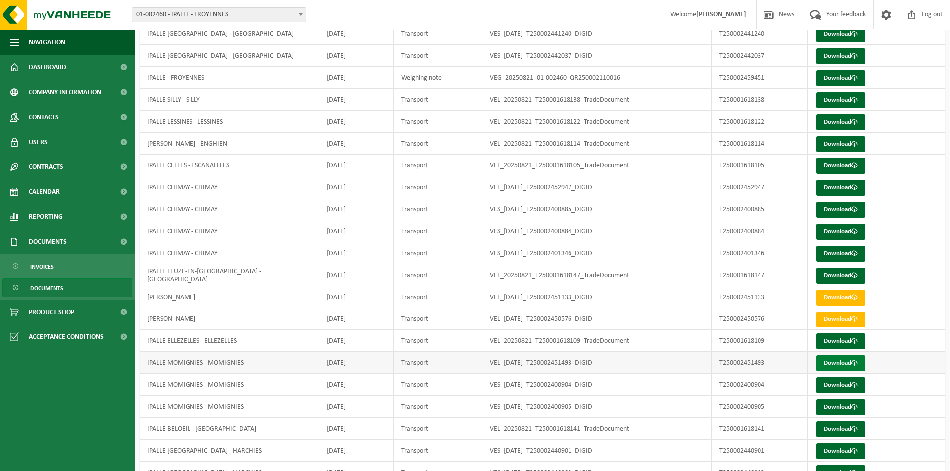
click at [834, 364] on link "Download" at bounding box center [840, 364] width 49 height 16
click at [834, 383] on link "Download" at bounding box center [840, 386] width 49 height 16
click at [838, 408] on link "Download" at bounding box center [840, 407] width 49 height 16
click at [269, 234] on td "IPALLE CHIMAY - CHIMAY" at bounding box center [230, 231] width 180 height 22
click at [844, 209] on link "Download" at bounding box center [840, 210] width 49 height 16
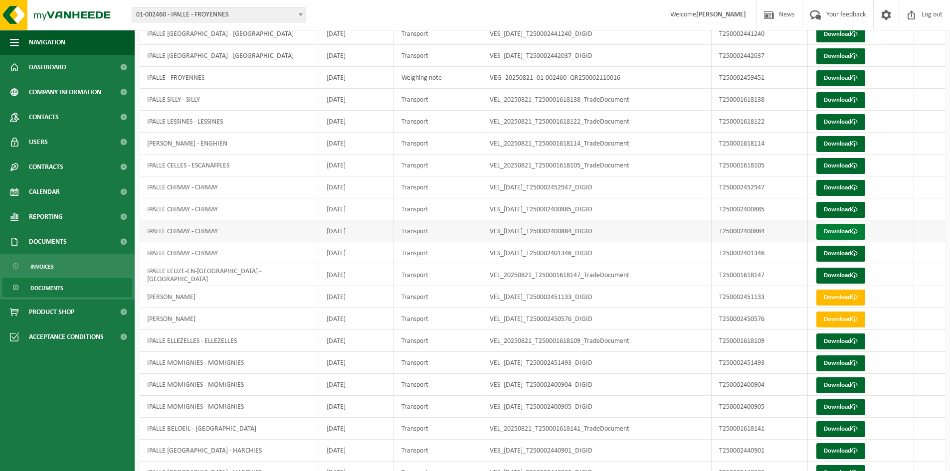
click at [844, 230] on link "Download" at bounding box center [840, 232] width 49 height 16
click at [838, 252] on link "Download" at bounding box center [840, 254] width 49 height 16
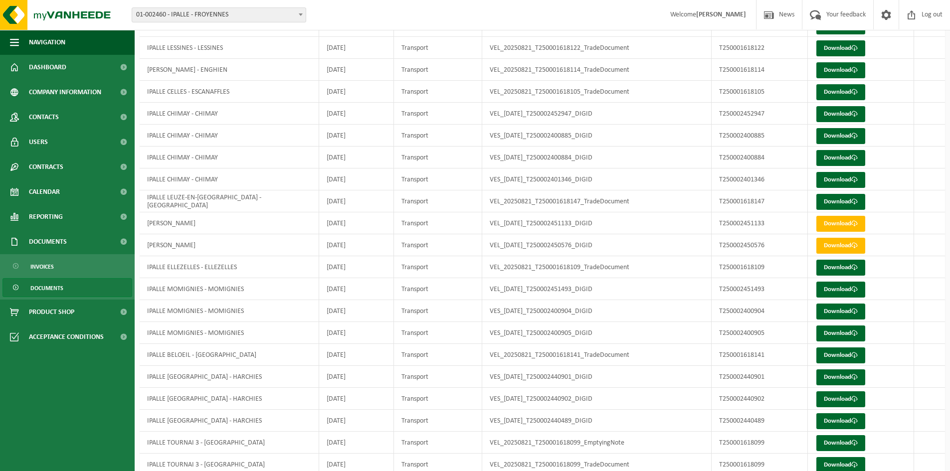
scroll to position [263, 0]
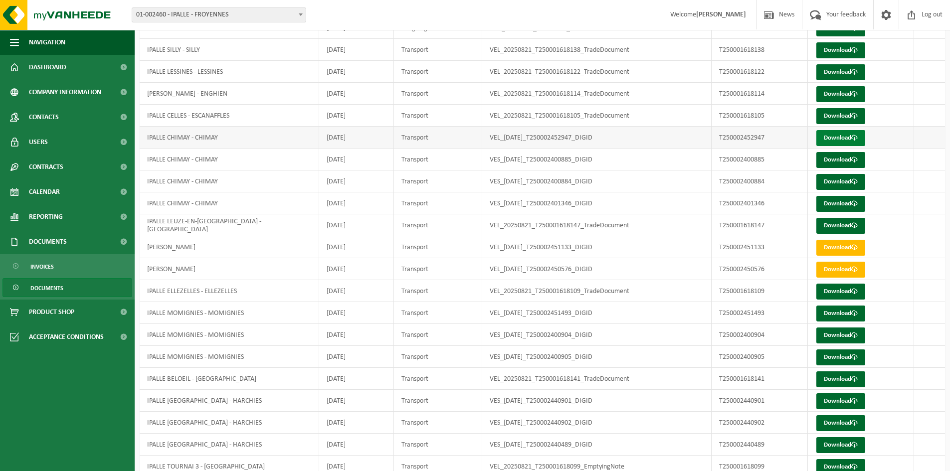
click at [828, 140] on link "Download" at bounding box center [840, 138] width 49 height 16
click at [829, 159] on link "Download" at bounding box center [840, 160] width 49 height 16
click at [829, 182] on link "Download" at bounding box center [840, 182] width 49 height 16
click at [829, 202] on link "Download" at bounding box center [840, 204] width 49 height 16
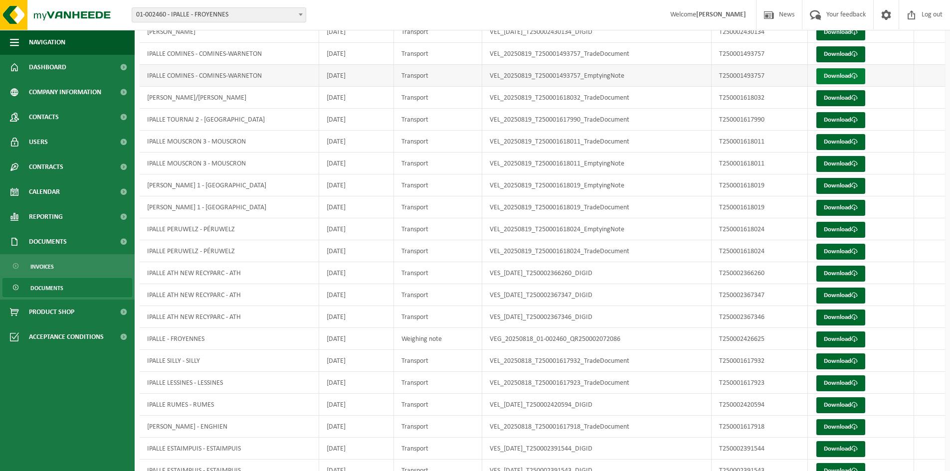
scroll to position [1909, 0]
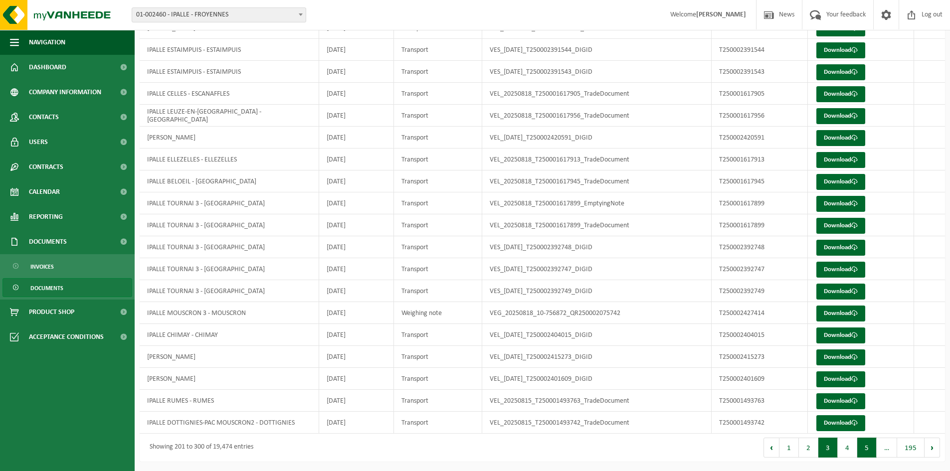
click at [865, 446] on button "5" at bounding box center [866, 448] width 19 height 20
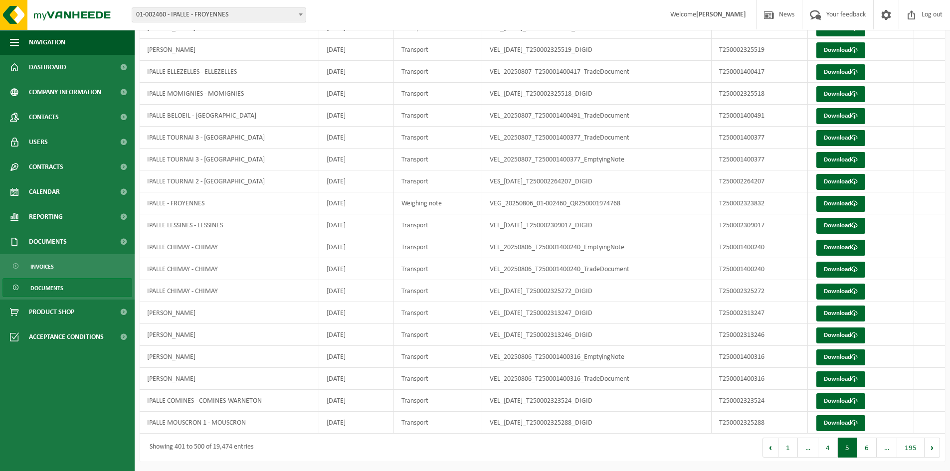
click at [865, 446] on button "6" at bounding box center [866, 448] width 19 height 20
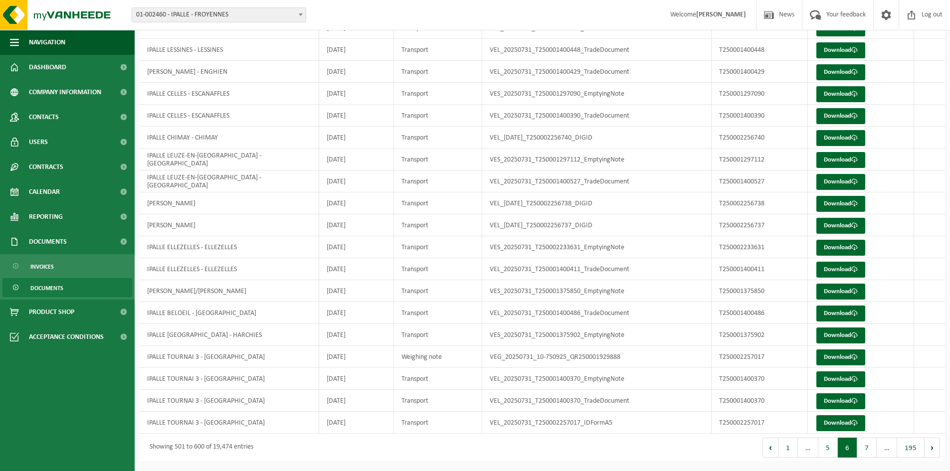
click at [865, 446] on button "7" at bounding box center [866, 448] width 19 height 20
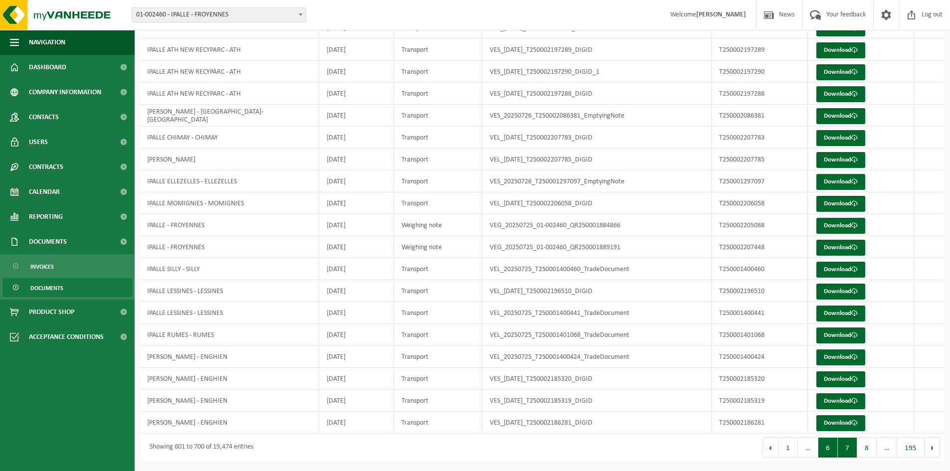
click at [831, 444] on button "6" at bounding box center [827, 448] width 19 height 20
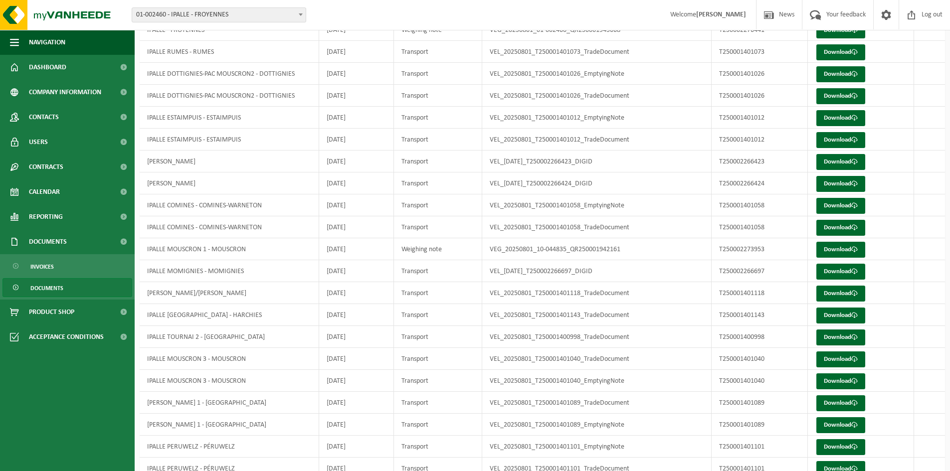
scroll to position [1410, 0]
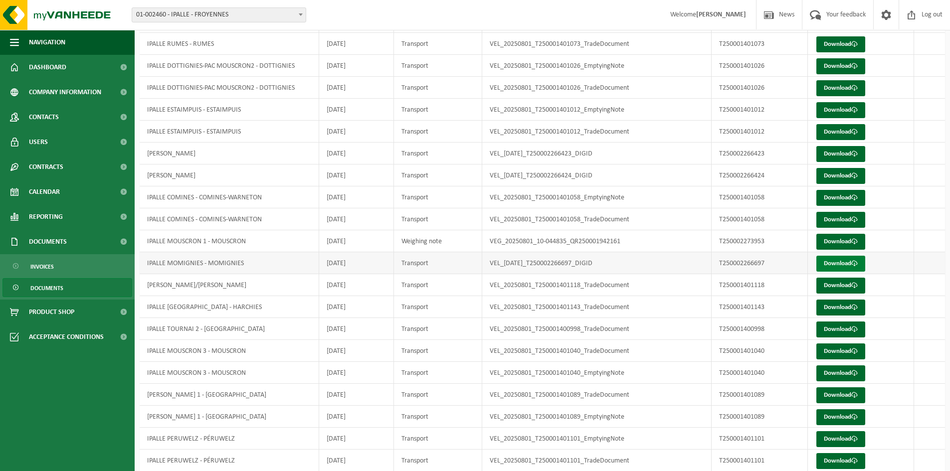
click at [829, 262] on link "Download" at bounding box center [840, 264] width 49 height 16
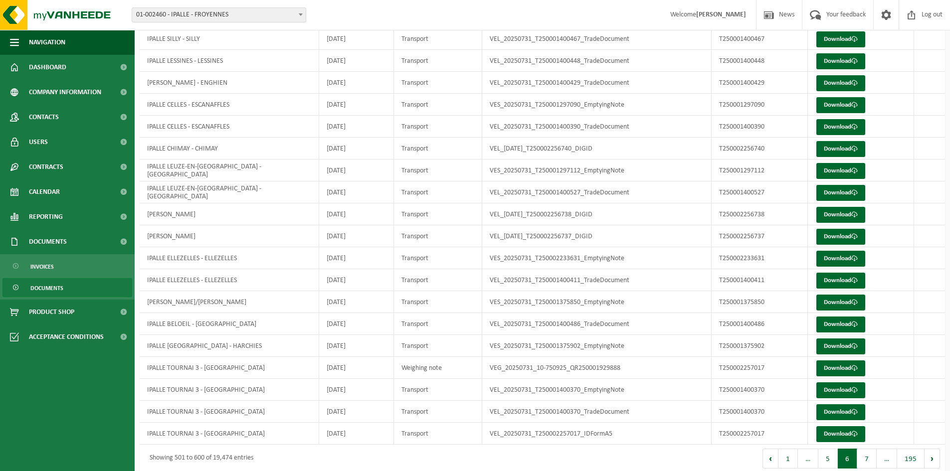
scroll to position [1909, 0]
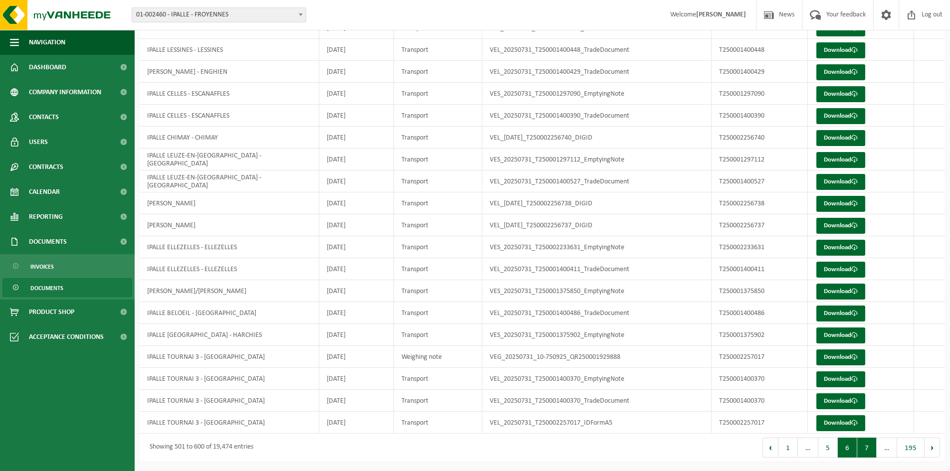
click at [871, 453] on button "7" at bounding box center [866, 448] width 19 height 20
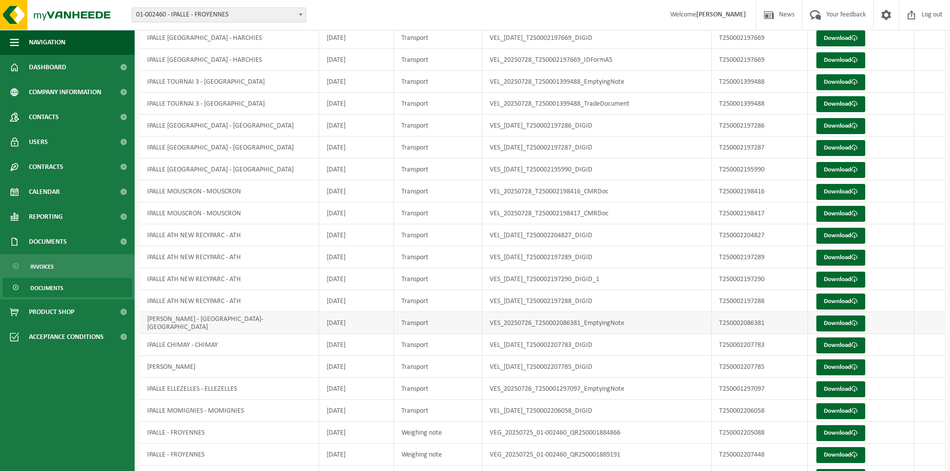
scroll to position [1760, 0]
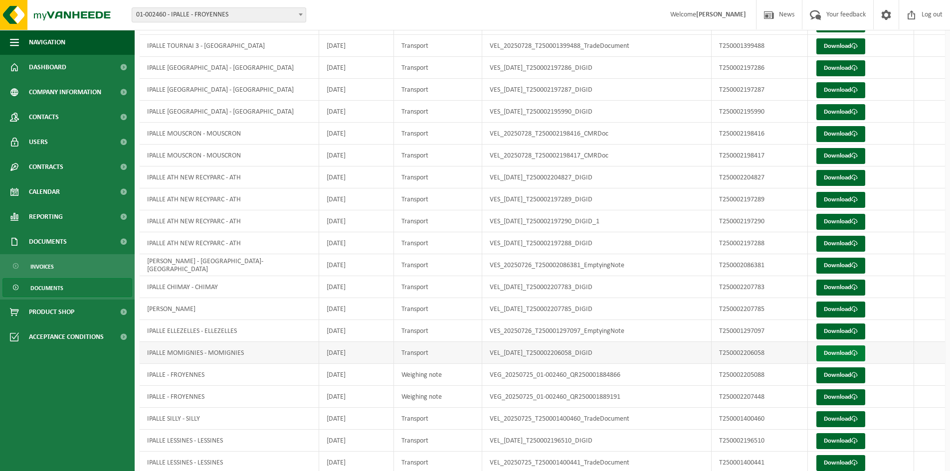
click at [838, 351] on link "Download" at bounding box center [840, 354] width 49 height 16
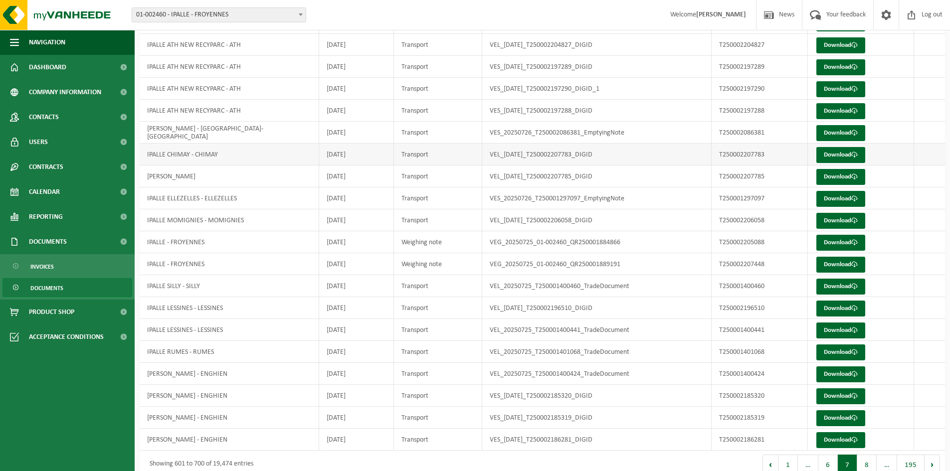
scroll to position [1909, 0]
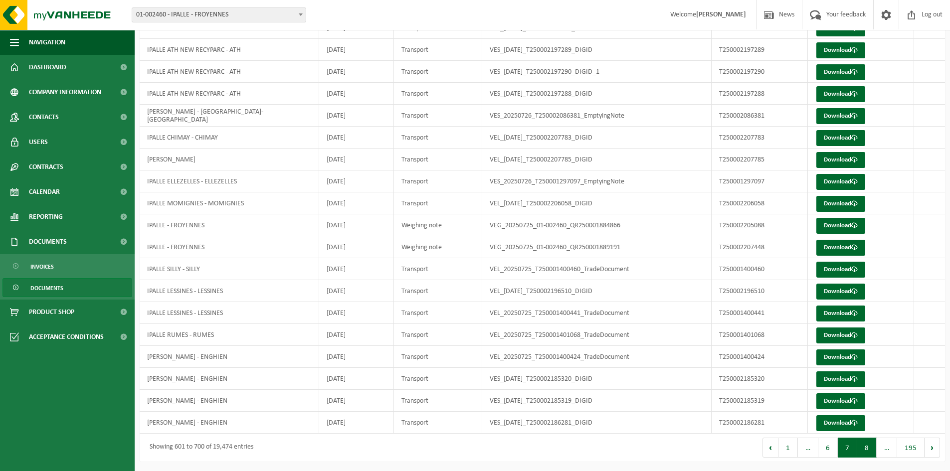
click at [870, 447] on button "8" at bounding box center [866, 448] width 19 height 20
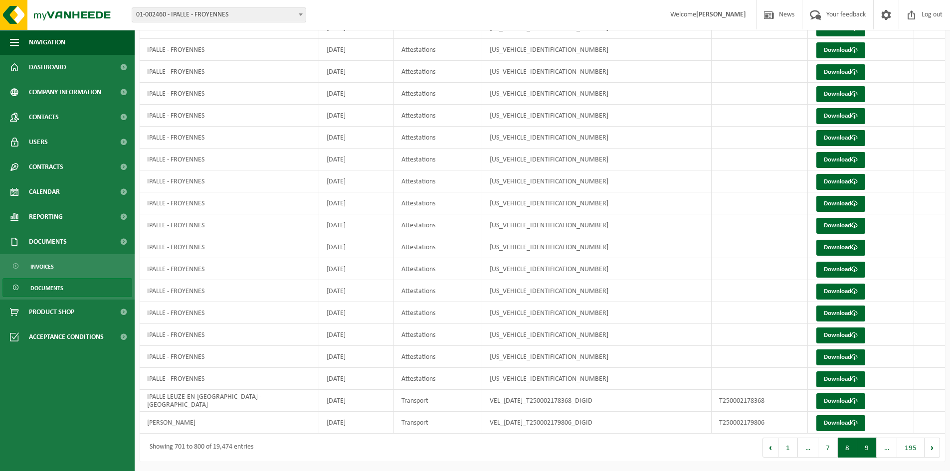
click at [873, 454] on button "9" at bounding box center [866, 448] width 19 height 20
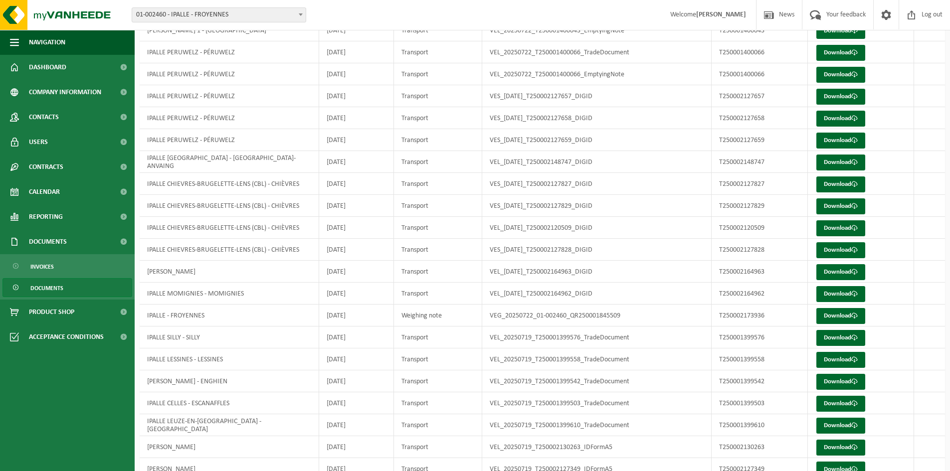
scroll to position [812, 0]
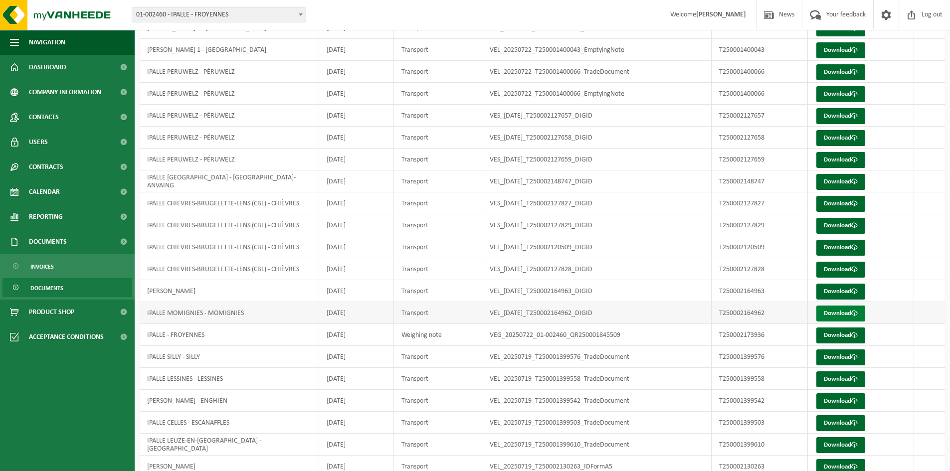
click at [844, 309] on link "Download" at bounding box center [840, 314] width 49 height 16
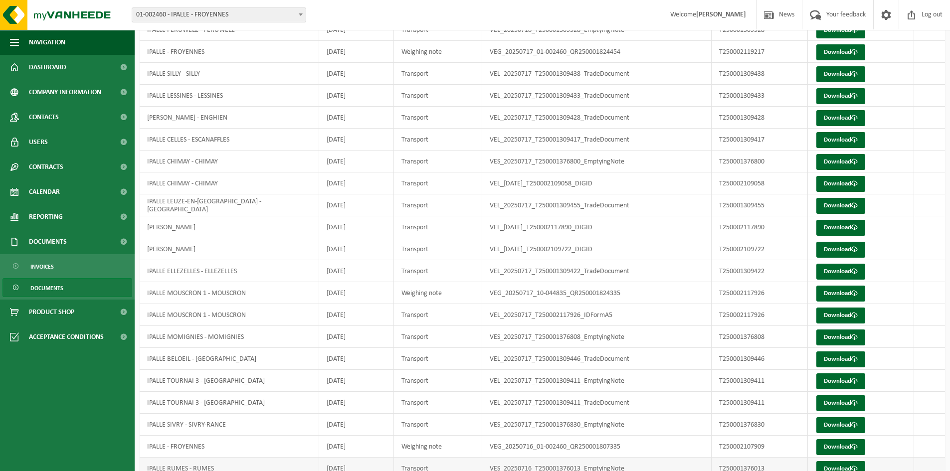
scroll to position [1909, 0]
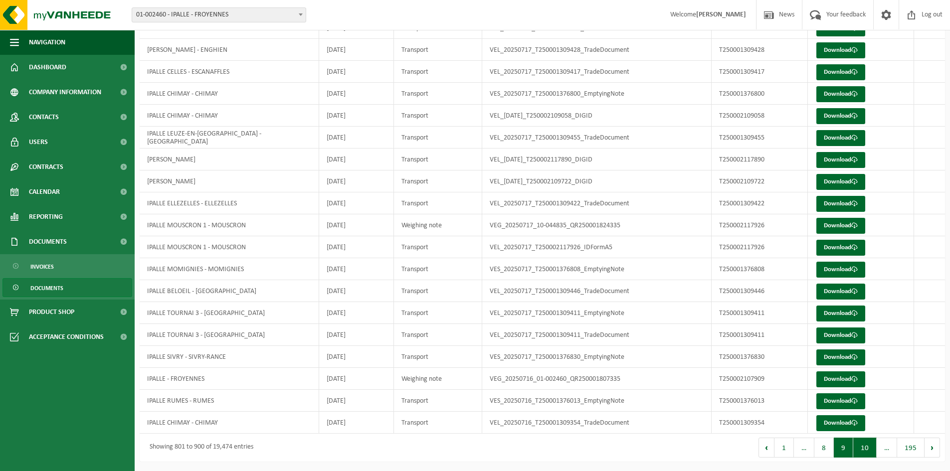
click at [871, 454] on button "10" at bounding box center [864, 448] width 23 height 20
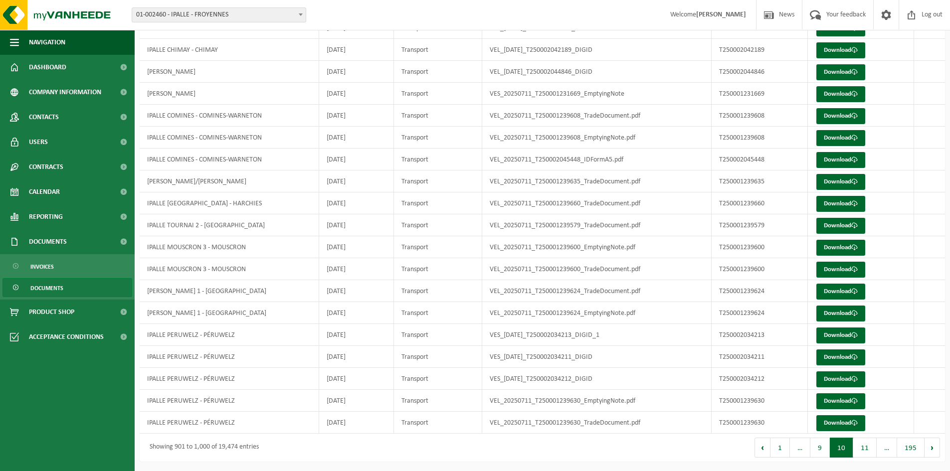
click at [871, 454] on button "11" at bounding box center [864, 448] width 23 height 20
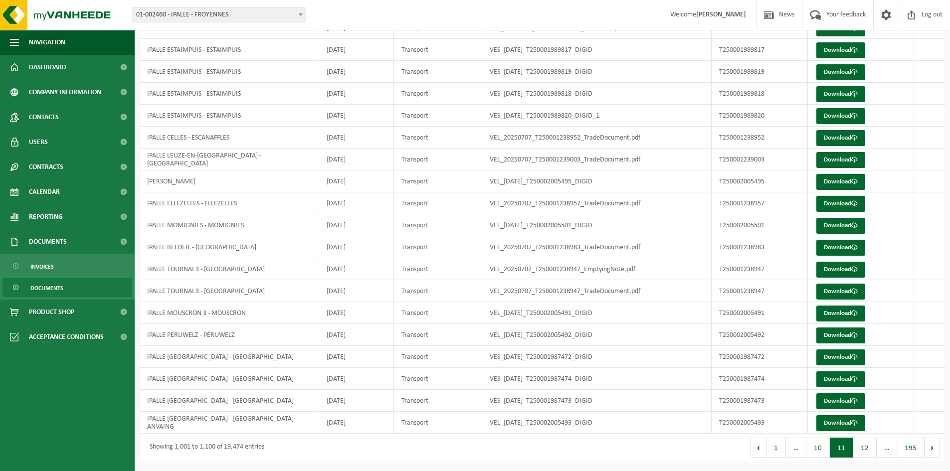
click at [871, 454] on button "12" at bounding box center [864, 448] width 23 height 20
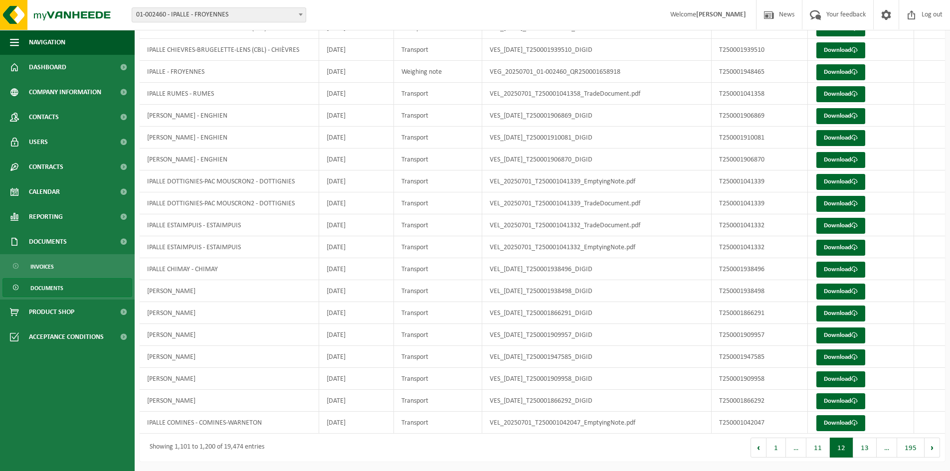
click at [871, 454] on button "13" at bounding box center [864, 448] width 23 height 20
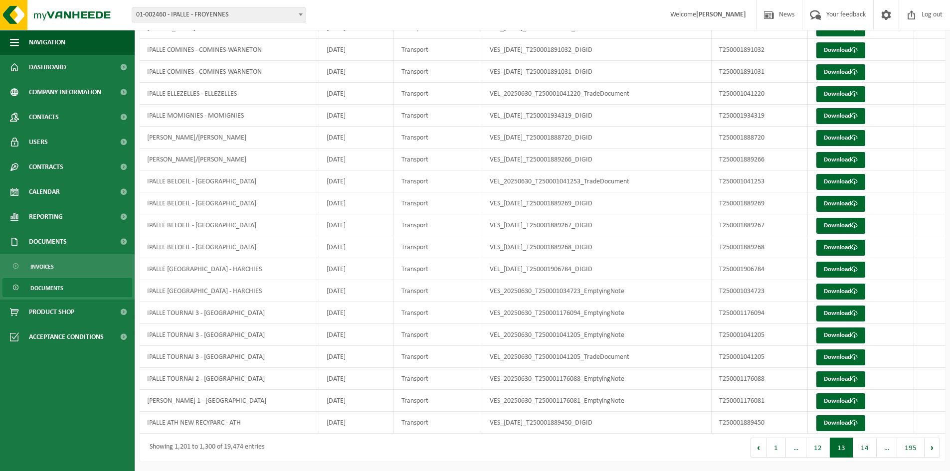
click at [871, 454] on button "14" at bounding box center [864, 448] width 23 height 20
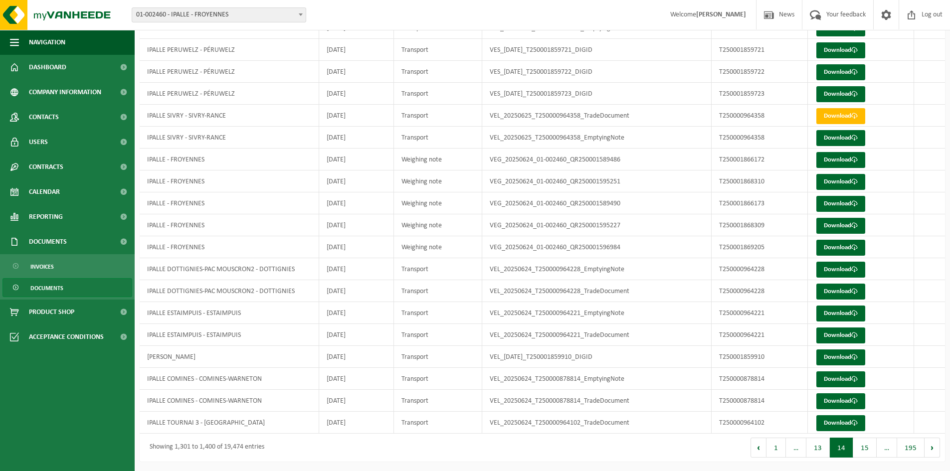
click at [871, 454] on button "15" at bounding box center [864, 448] width 23 height 20
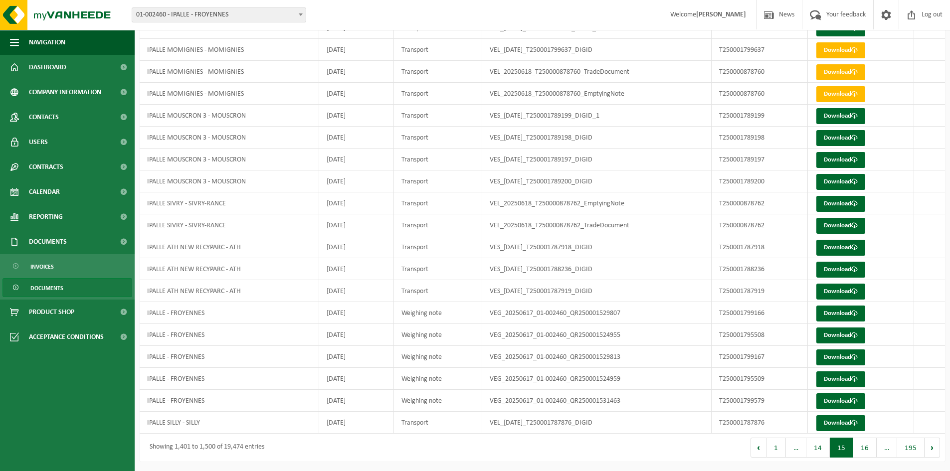
click at [871, 454] on button "16" at bounding box center [864, 448] width 23 height 20
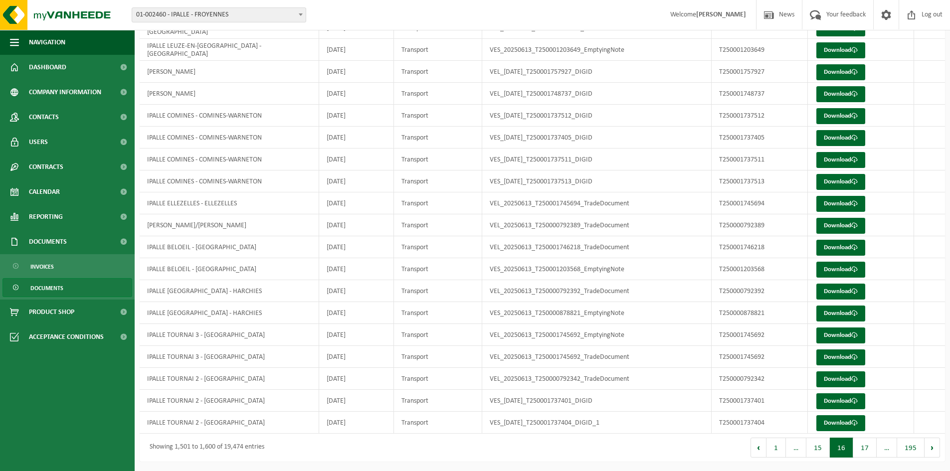
click at [871, 454] on button "17" at bounding box center [864, 448] width 23 height 20
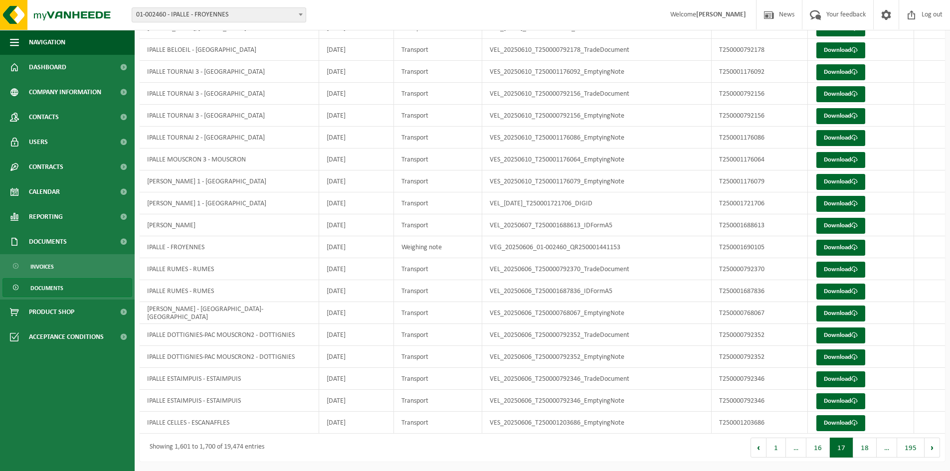
click at [871, 454] on button "18" at bounding box center [864, 448] width 23 height 20
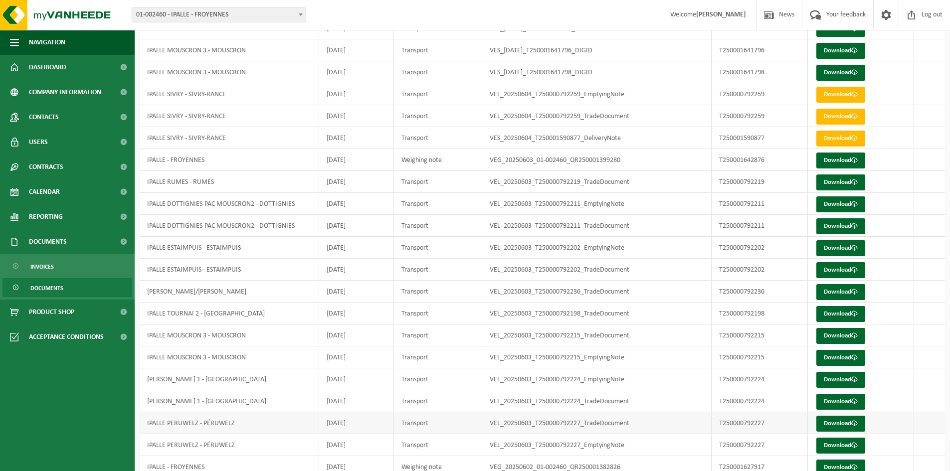
scroll to position [1211, 0]
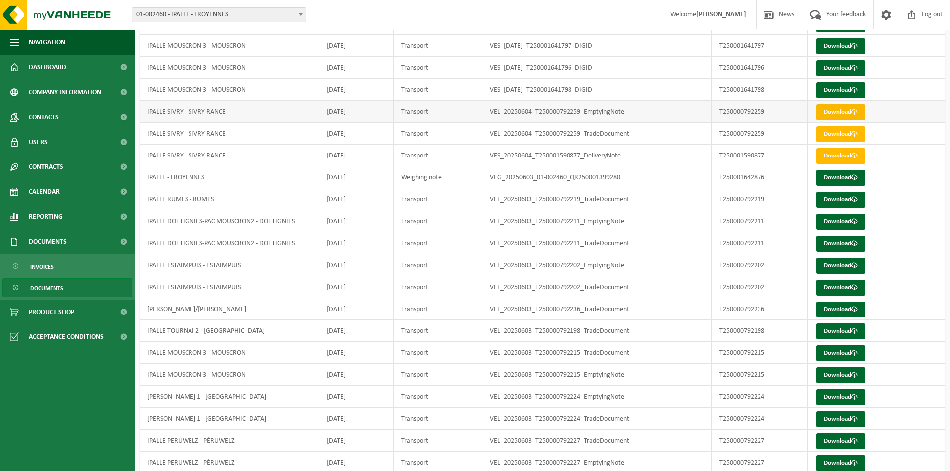
click at [844, 115] on link "Download" at bounding box center [840, 112] width 49 height 16
click at [836, 134] on link "Download" at bounding box center [840, 134] width 49 height 16
click at [835, 155] on link "Download" at bounding box center [840, 156] width 49 height 16
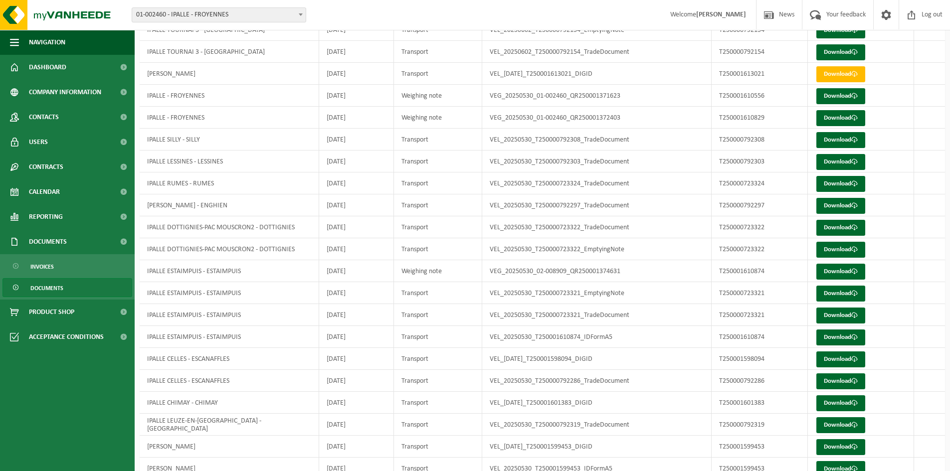
scroll to position [1909, 0]
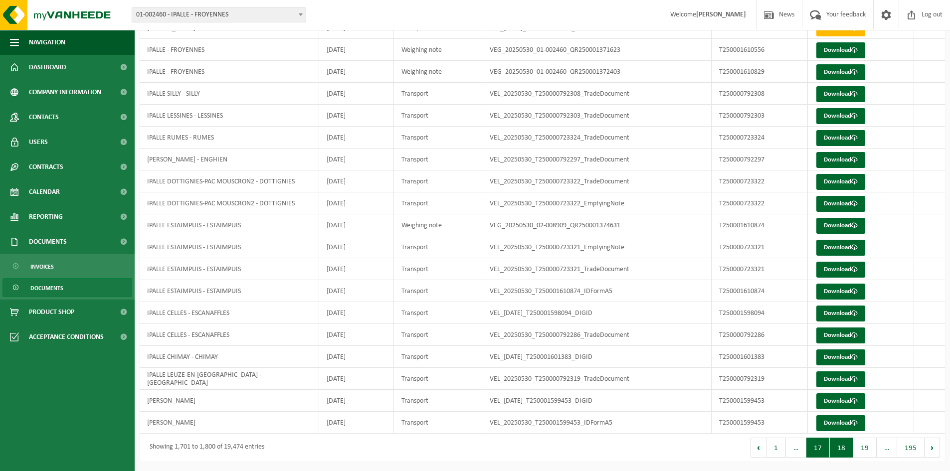
click at [819, 445] on button "17" at bounding box center [817, 448] width 23 height 20
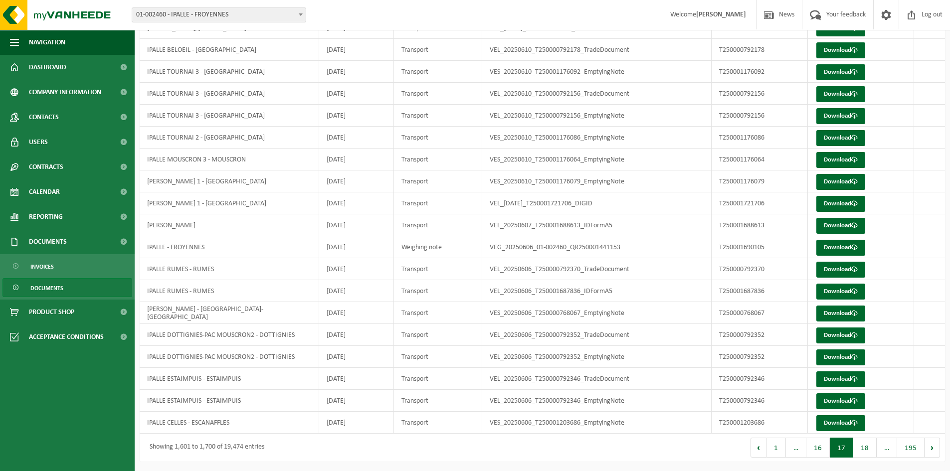
click at [819, 445] on button "16" at bounding box center [817, 448] width 23 height 20
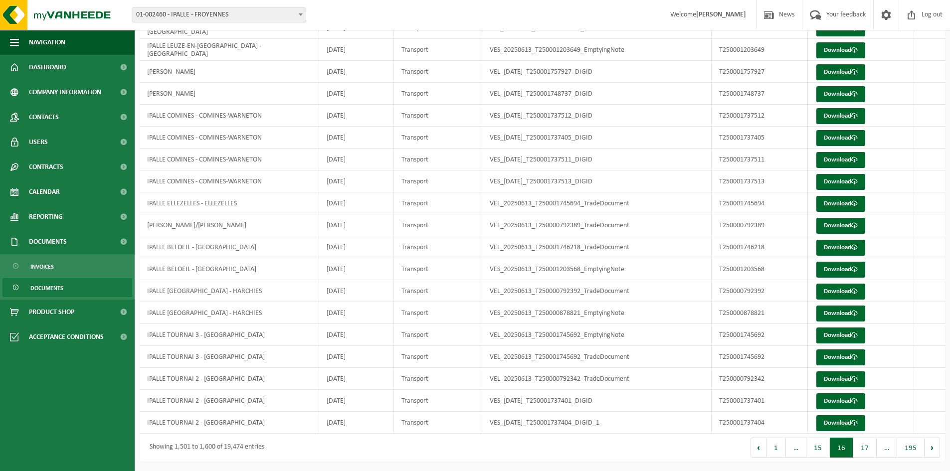
click at [819, 445] on button "15" at bounding box center [817, 448] width 23 height 20
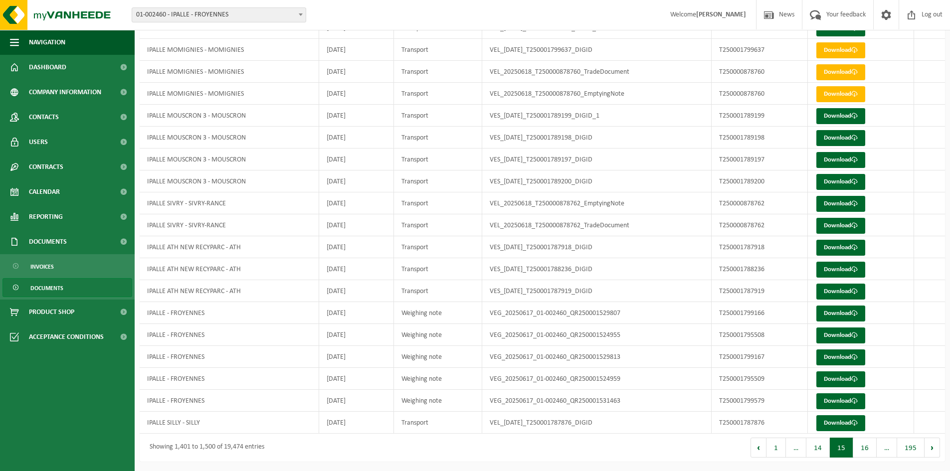
click at [819, 445] on button "14" at bounding box center [817, 448] width 23 height 20
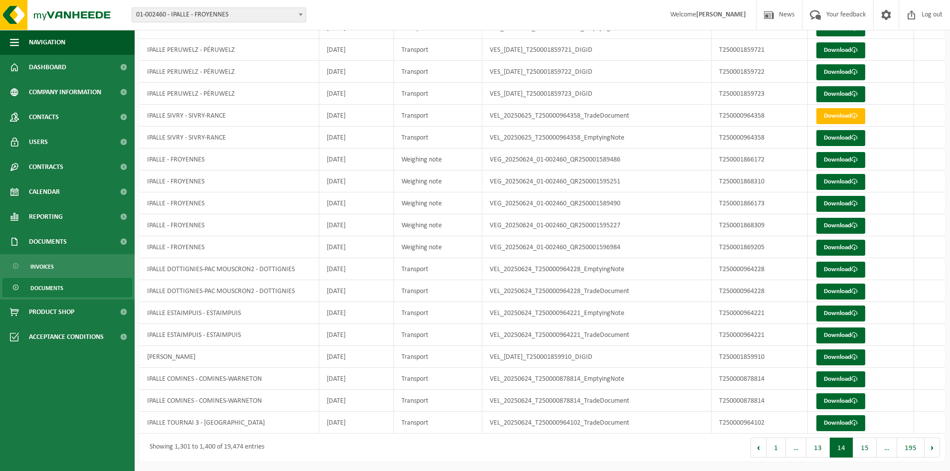
click at [819, 445] on button "13" at bounding box center [817, 448] width 23 height 20
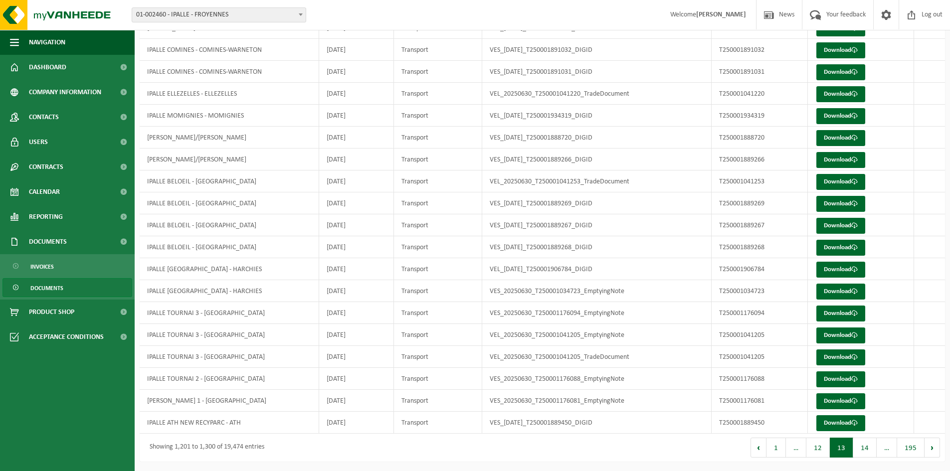
click at [819, 445] on button "12" at bounding box center [817, 448] width 23 height 20
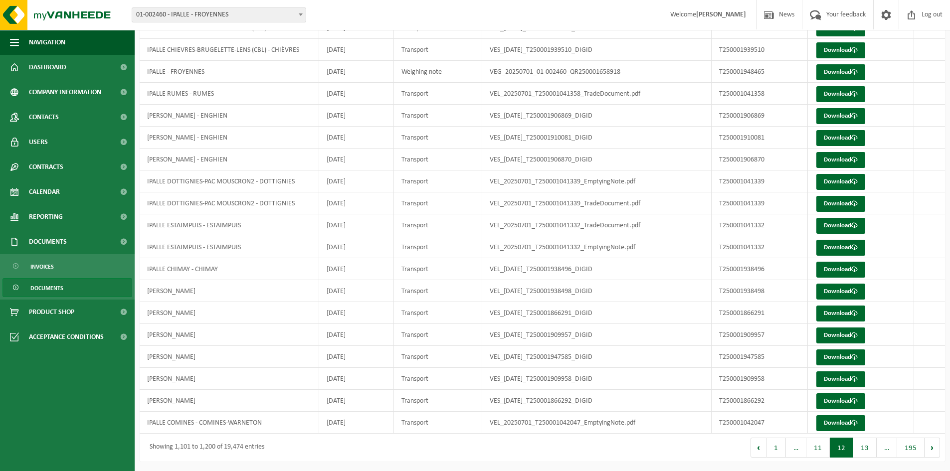
click at [819, 445] on button "11" at bounding box center [817, 448] width 23 height 20
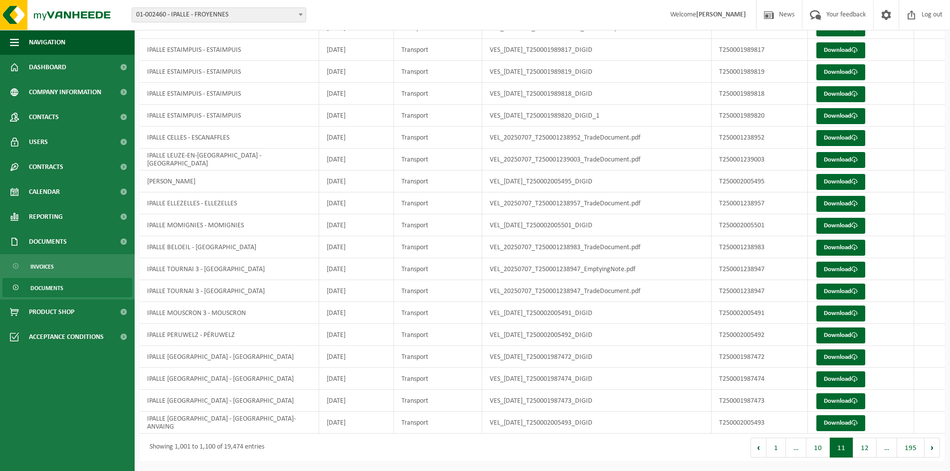
click at [819, 445] on button "10" at bounding box center [817, 448] width 23 height 20
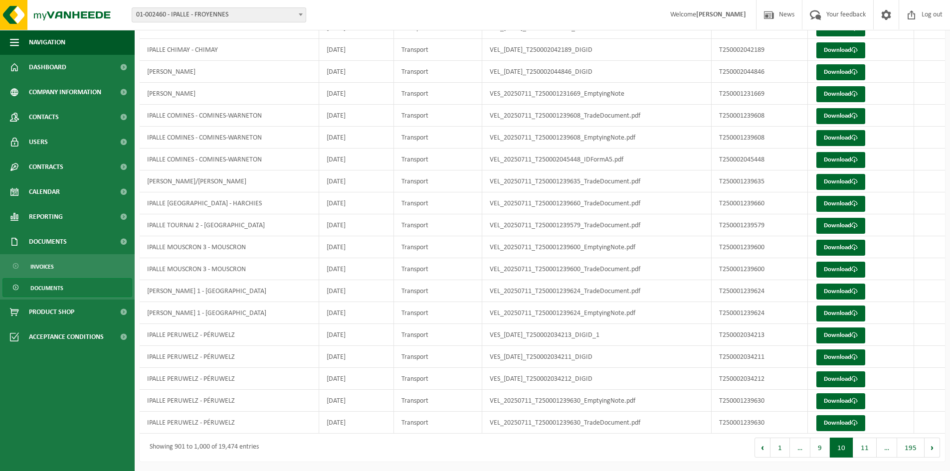
click at [819, 445] on button "9" at bounding box center [819, 448] width 19 height 20
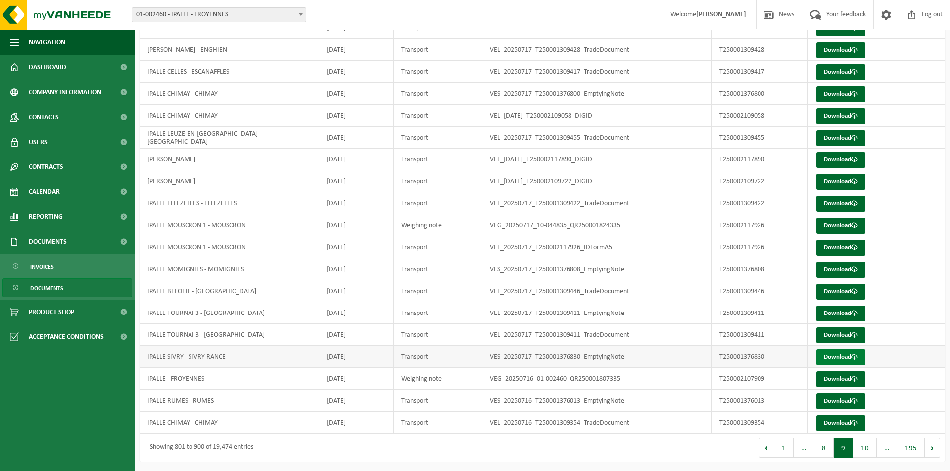
click at [831, 355] on link "Download" at bounding box center [840, 358] width 49 height 16
click at [844, 355] on link "Download" at bounding box center [840, 358] width 49 height 16
click at [839, 93] on link "Download" at bounding box center [840, 94] width 49 height 16
click at [839, 116] on link "Download" at bounding box center [840, 116] width 49 height 16
click at [860, 450] on button "10" at bounding box center [864, 448] width 23 height 20
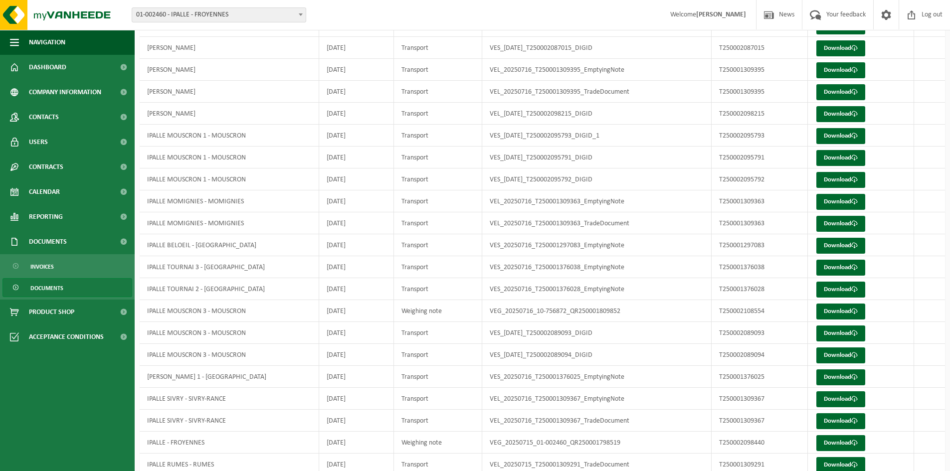
scroll to position [249, 0]
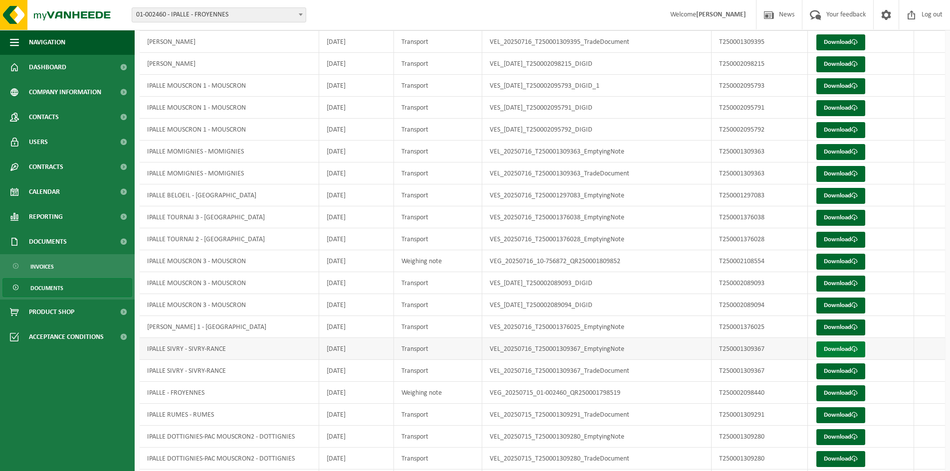
click at [829, 349] on link "Download" at bounding box center [840, 350] width 49 height 16
click at [845, 374] on link "Download" at bounding box center [840, 372] width 49 height 16
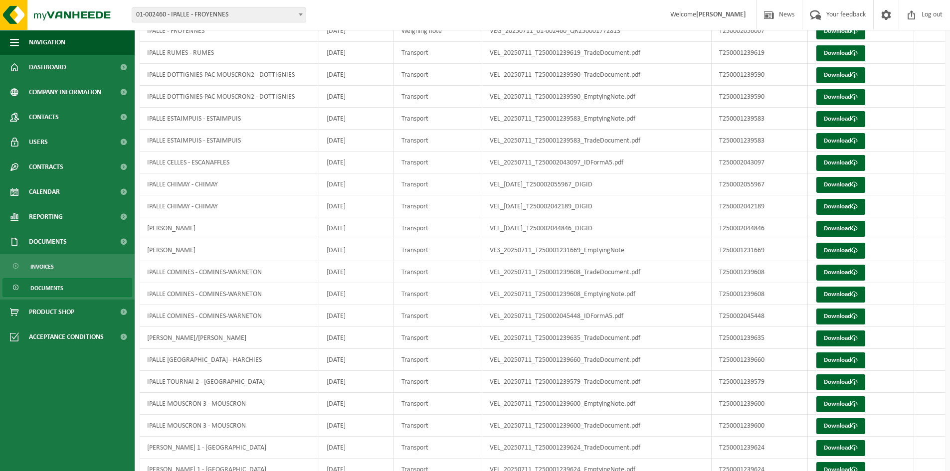
scroll to position [1909, 0]
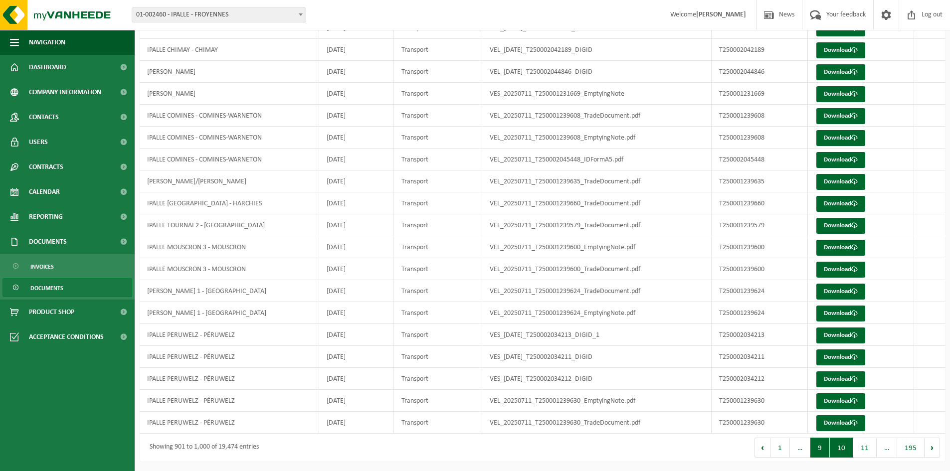
click at [828, 452] on button "9" at bounding box center [819, 448] width 19 height 20
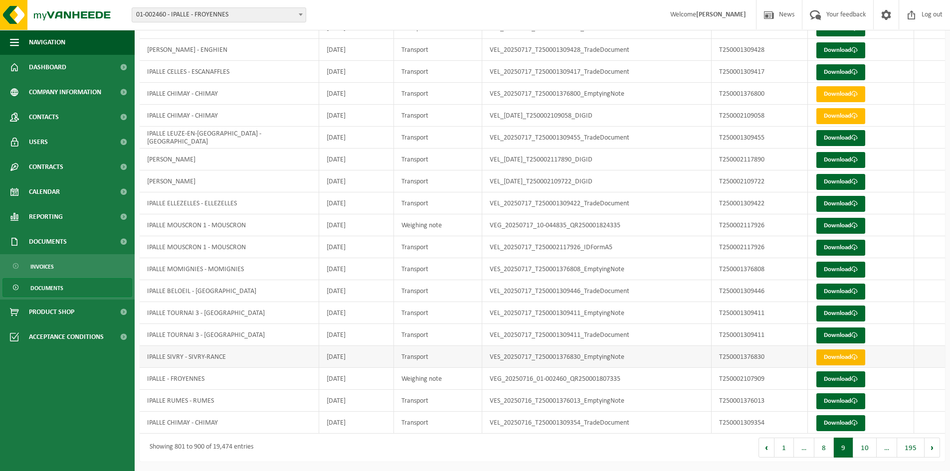
click at [843, 355] on link "Download" at bounding box center [840, 358] width 49 height 16
click at [866, 444] on button "10" at bounding box center [864, 448] width 23 height 20
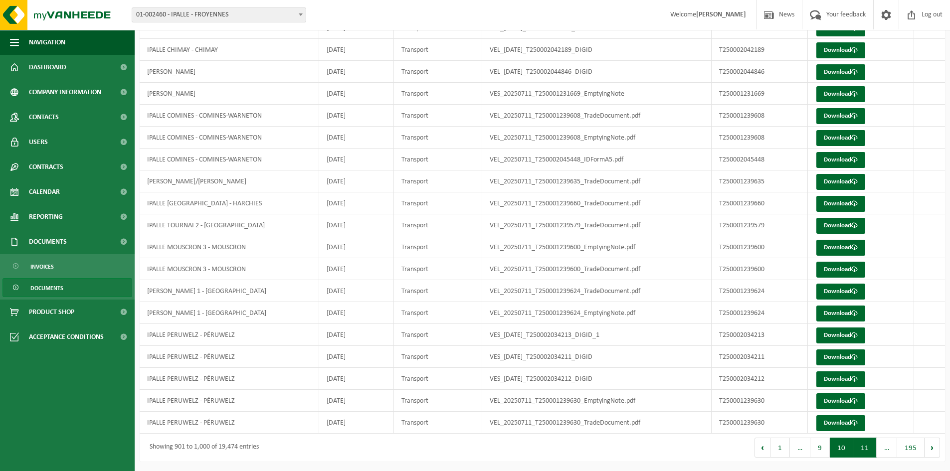
click at [862, 449] on button "11" at bounding box center [864, 448] width 23 height 20
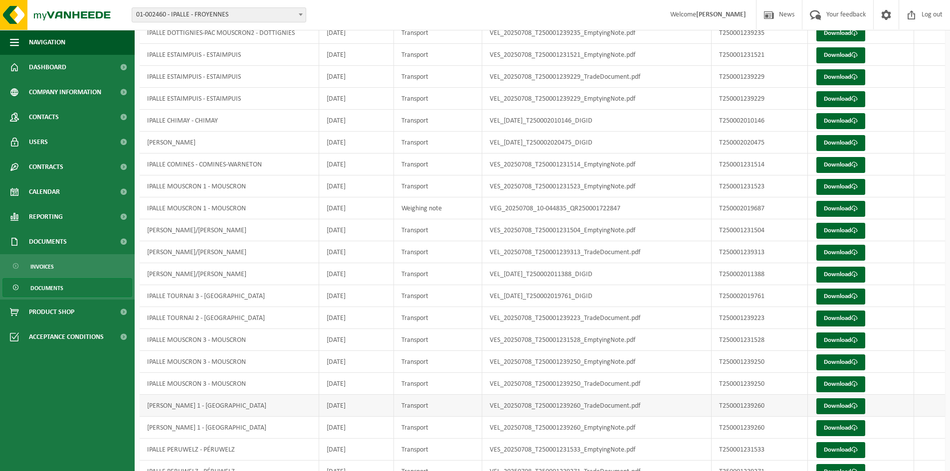
scroll to position [1111, 0]
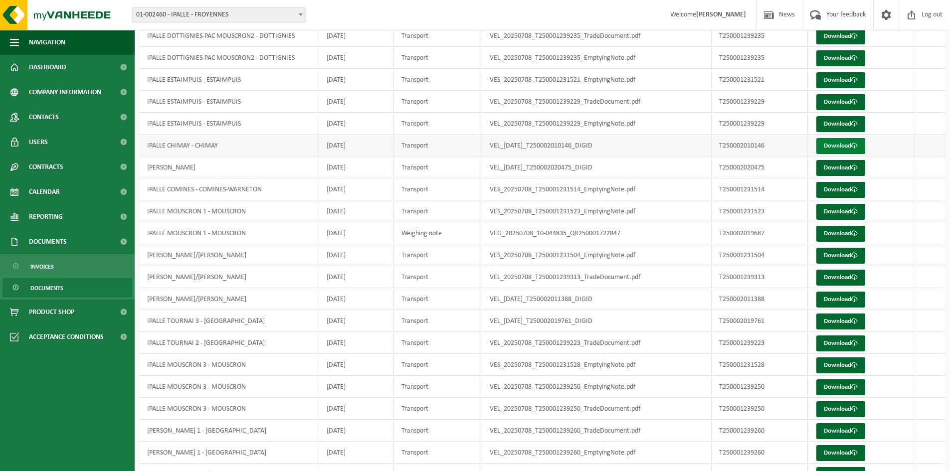
click at [852, 146] on link "Download" at bounding box center [840, 146] width 49 height 16
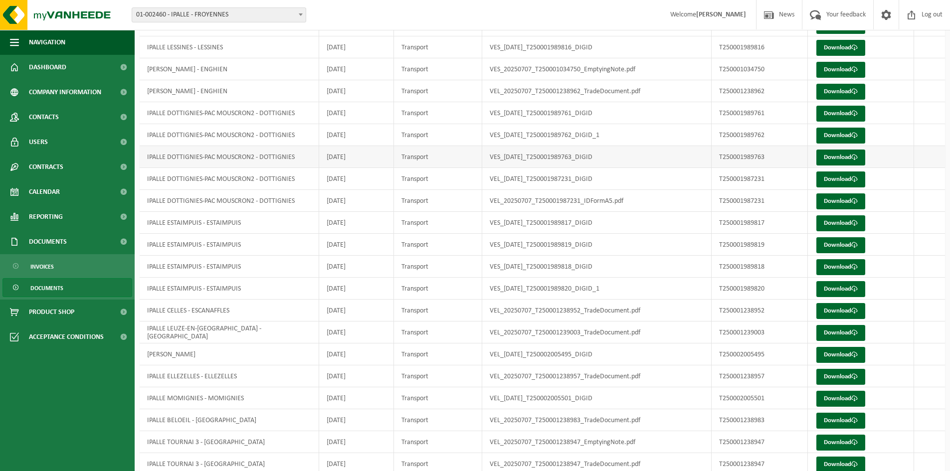
scroll to position [1760, 0]
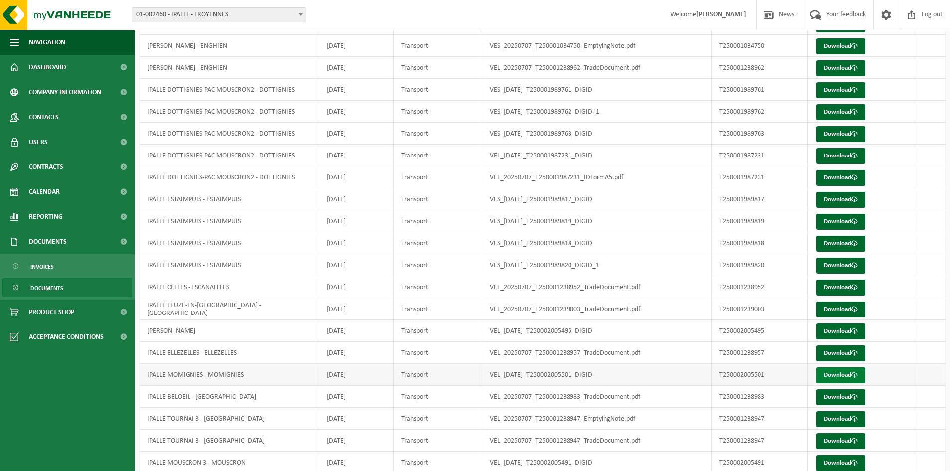
click at [849, 376] on link "Download" at bounding box center [840, 376] width 49 height 16
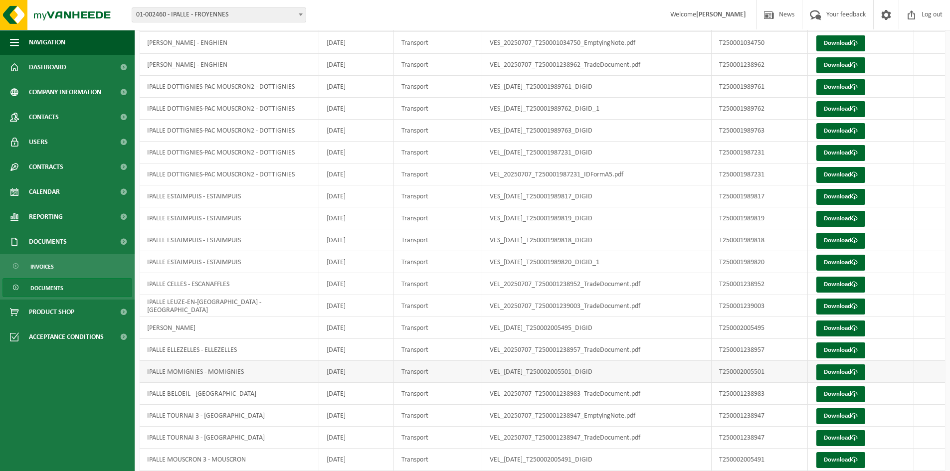
scroll to position [1909, 0]
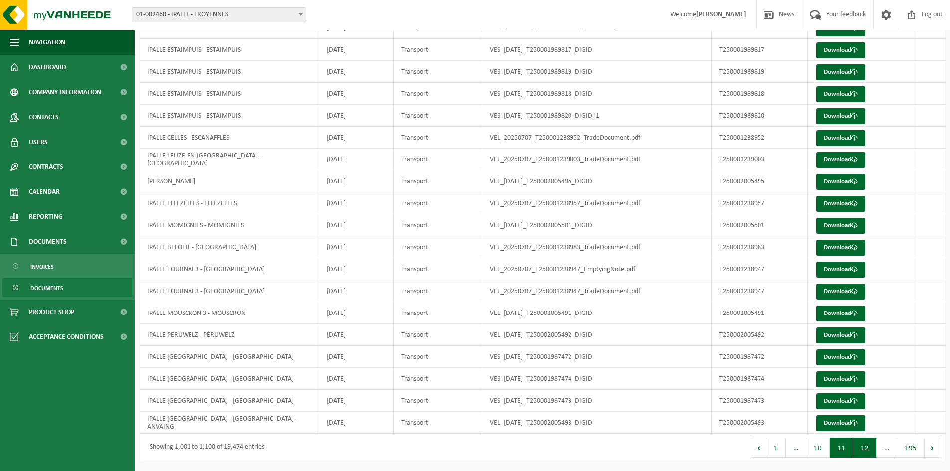
click at [860, 446] on button "12" at bounding box center [864, 448] width 23 height 20
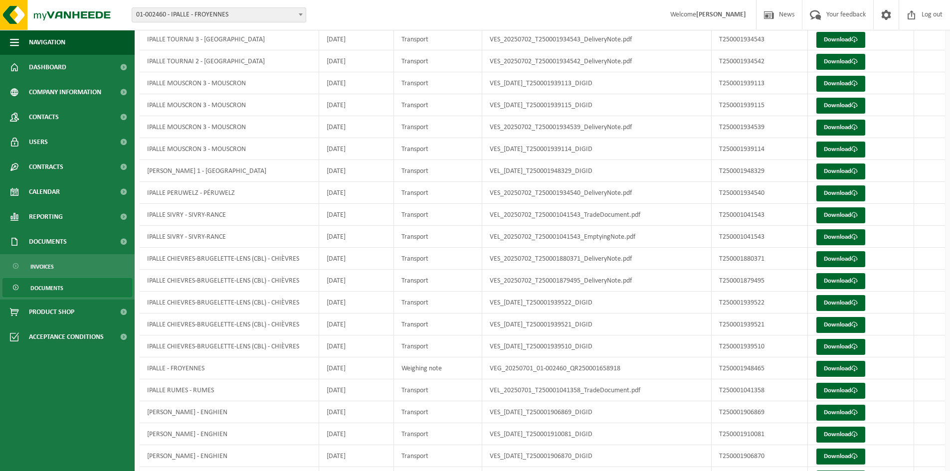
scroll to position [1610, 0]
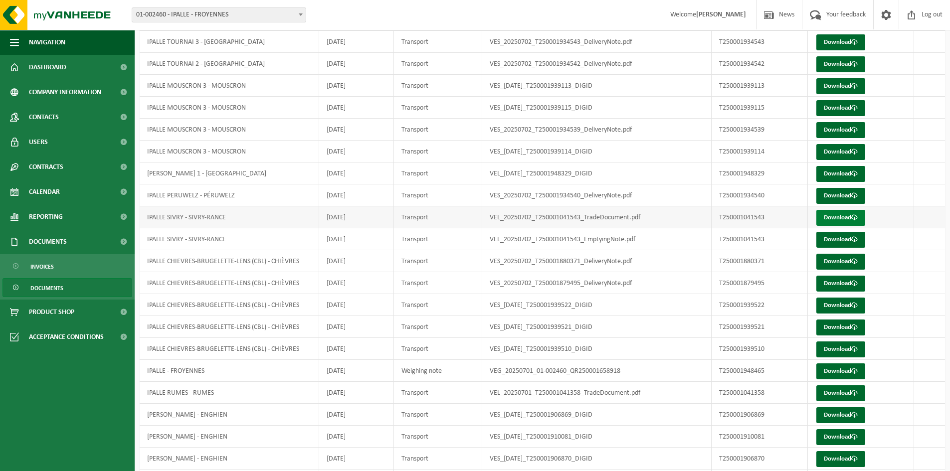
click at [856, 215] on span at bounding box center [854, 217] width 6 height 6
click at [846, 237] on link "Download" at bounding box center [840, 240] width 49 height 16
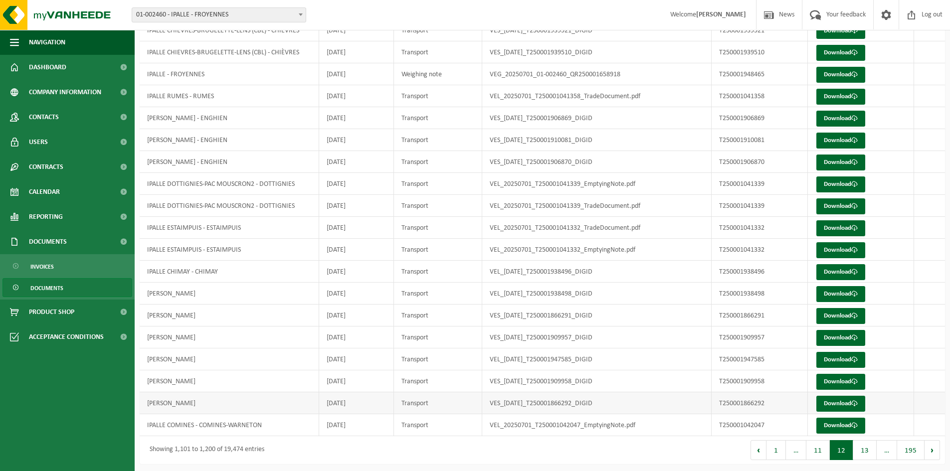
scroll to position [1909, 0]
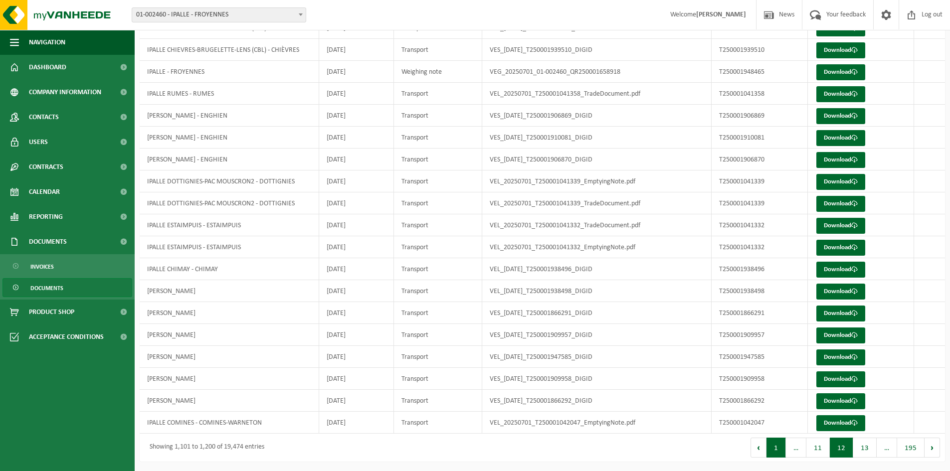
click at [778, 453] on button "1" at bounding box center [776, 448] width 19 height 20
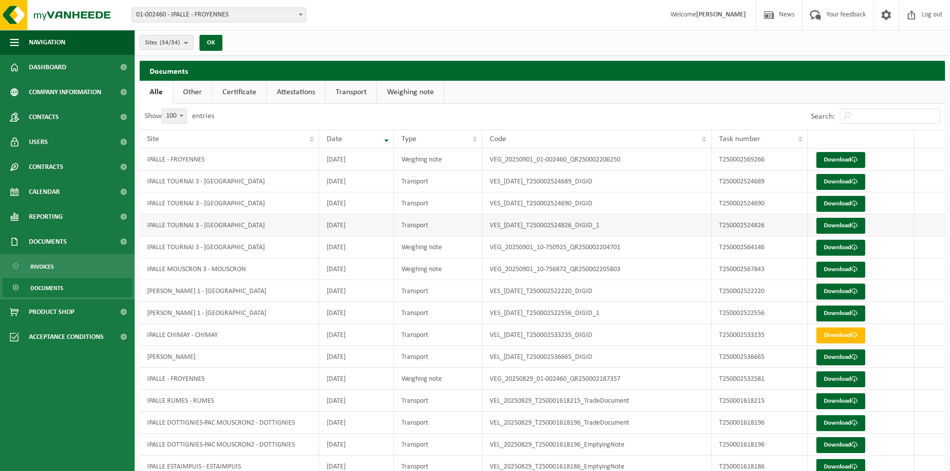
scroll to position [50, 0]
